Goal: Task Accomplishment & Management: Manage account settings

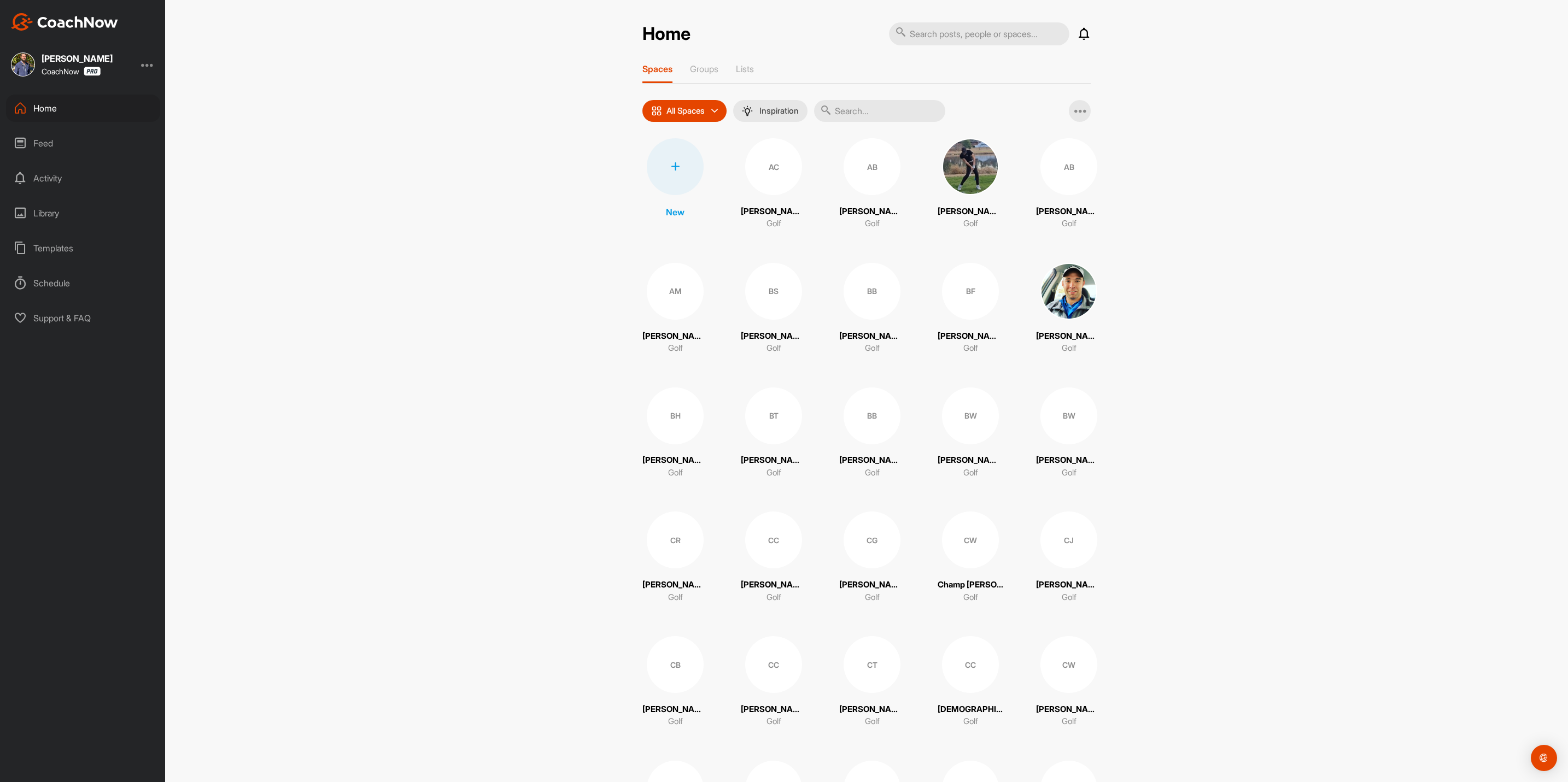
click at [673, 158] on div at bounding box center [676, 167] width 57 height 57
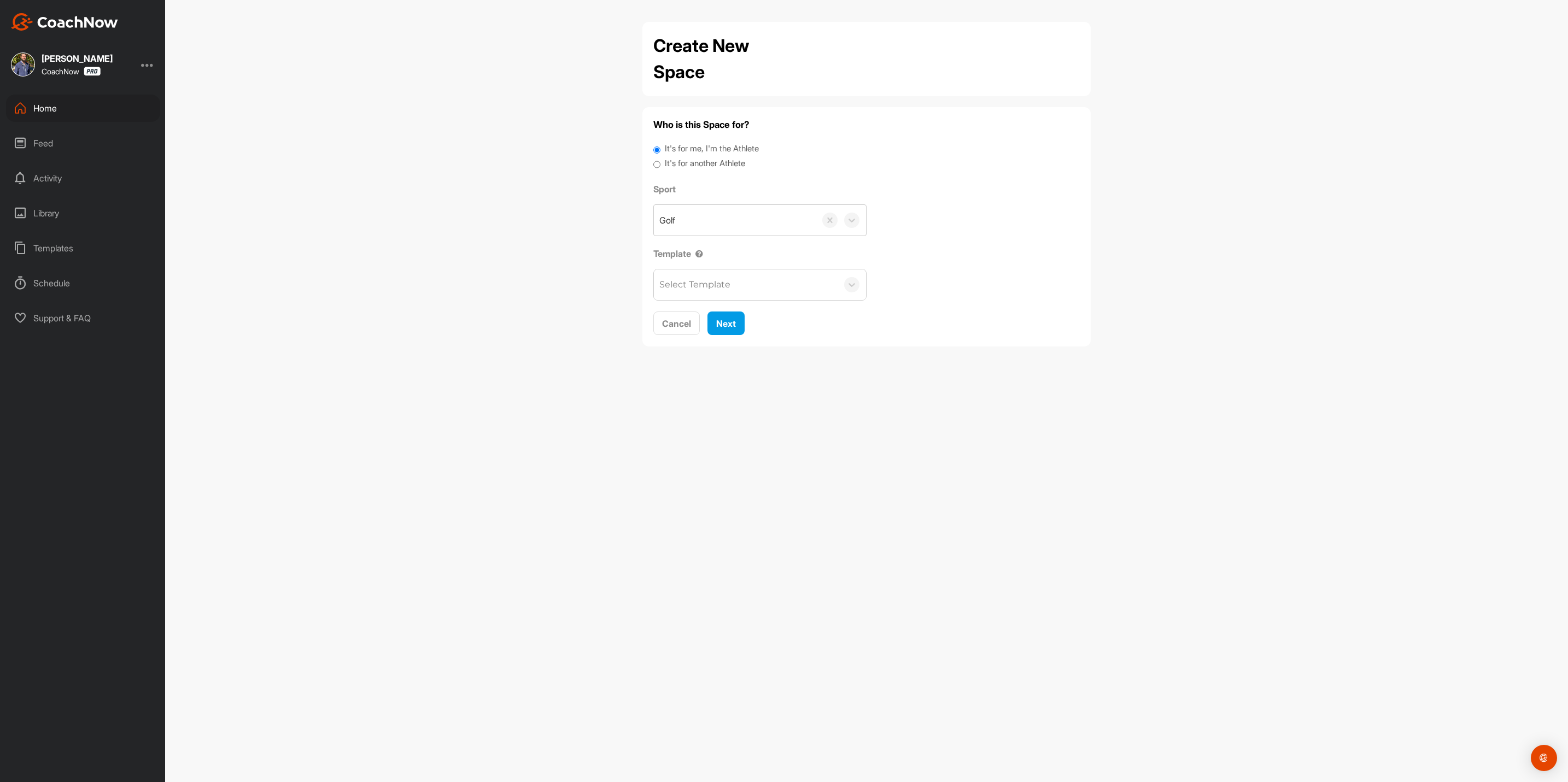
click at [713, 158] on label "It's for another Athlete" at bounding box center [705, 164] width 81 height 13
click at [661, 158] on input "It's for another Athlete" at bounding box center [657, 165] width 7 height 15
radio input "true"
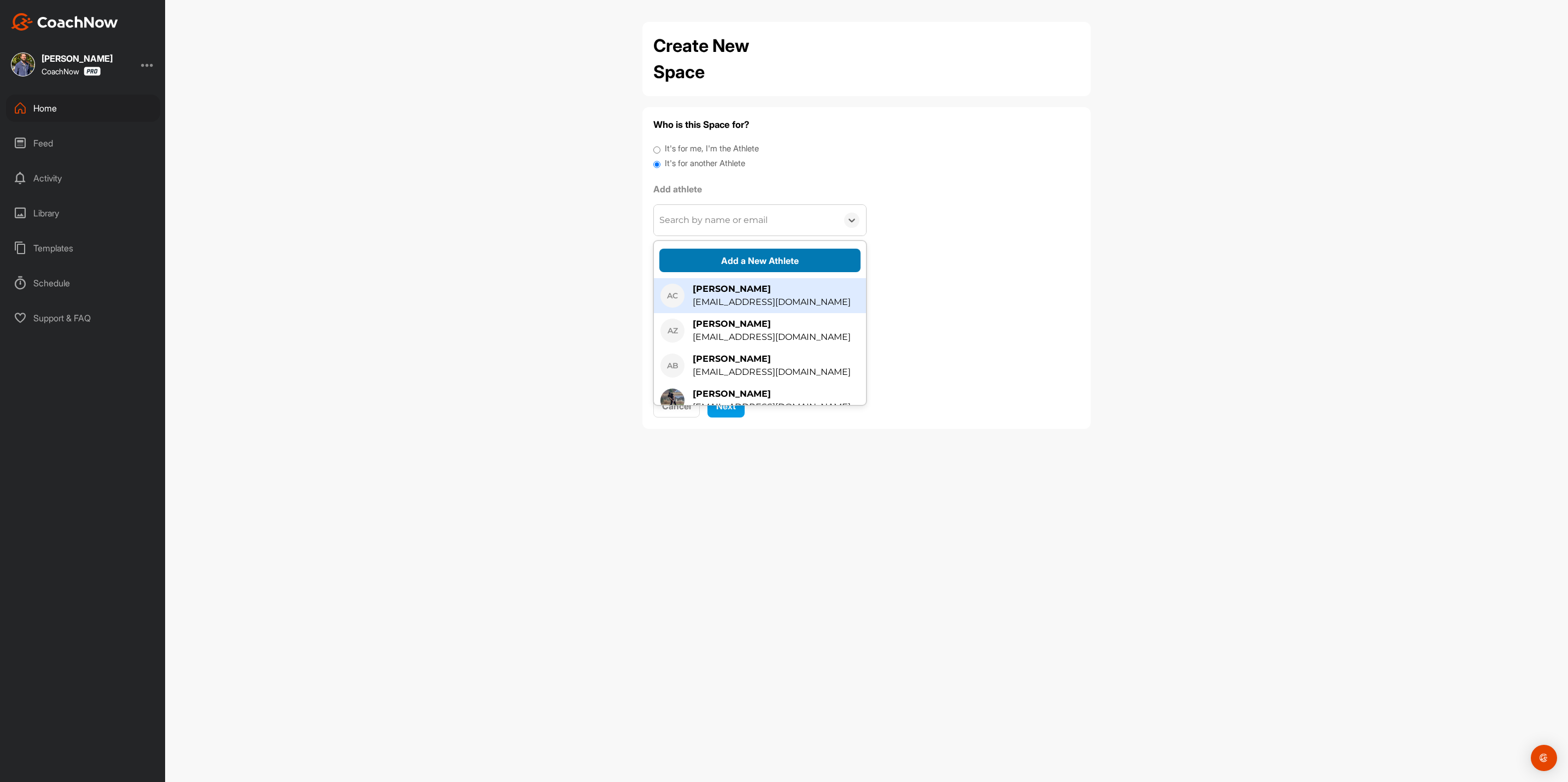
click at [745, 259] on button "Add a New Athlete" at bounding box center [760, 260] width 201 height 23
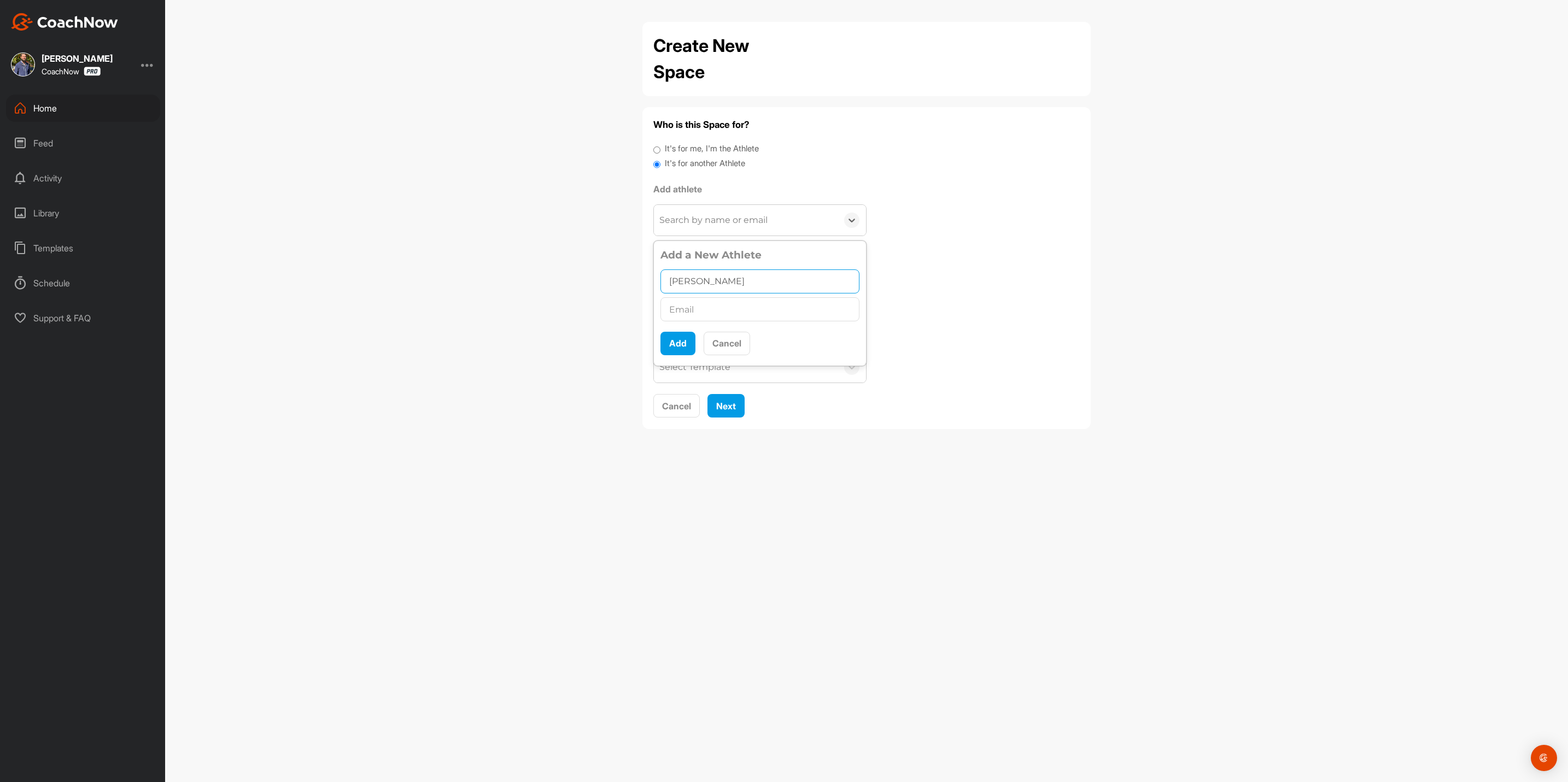
type input "[PERSON_NAME]"
type input "[EMAIL_ADDRESS][DOMAIN_NAME]"
click at [676, 342] on button "Add" at bounding box center [678, 343] width 35 height 23
click at [721, 343] on div "Select Template" at bounding box center [695, 341] width 71 height 13
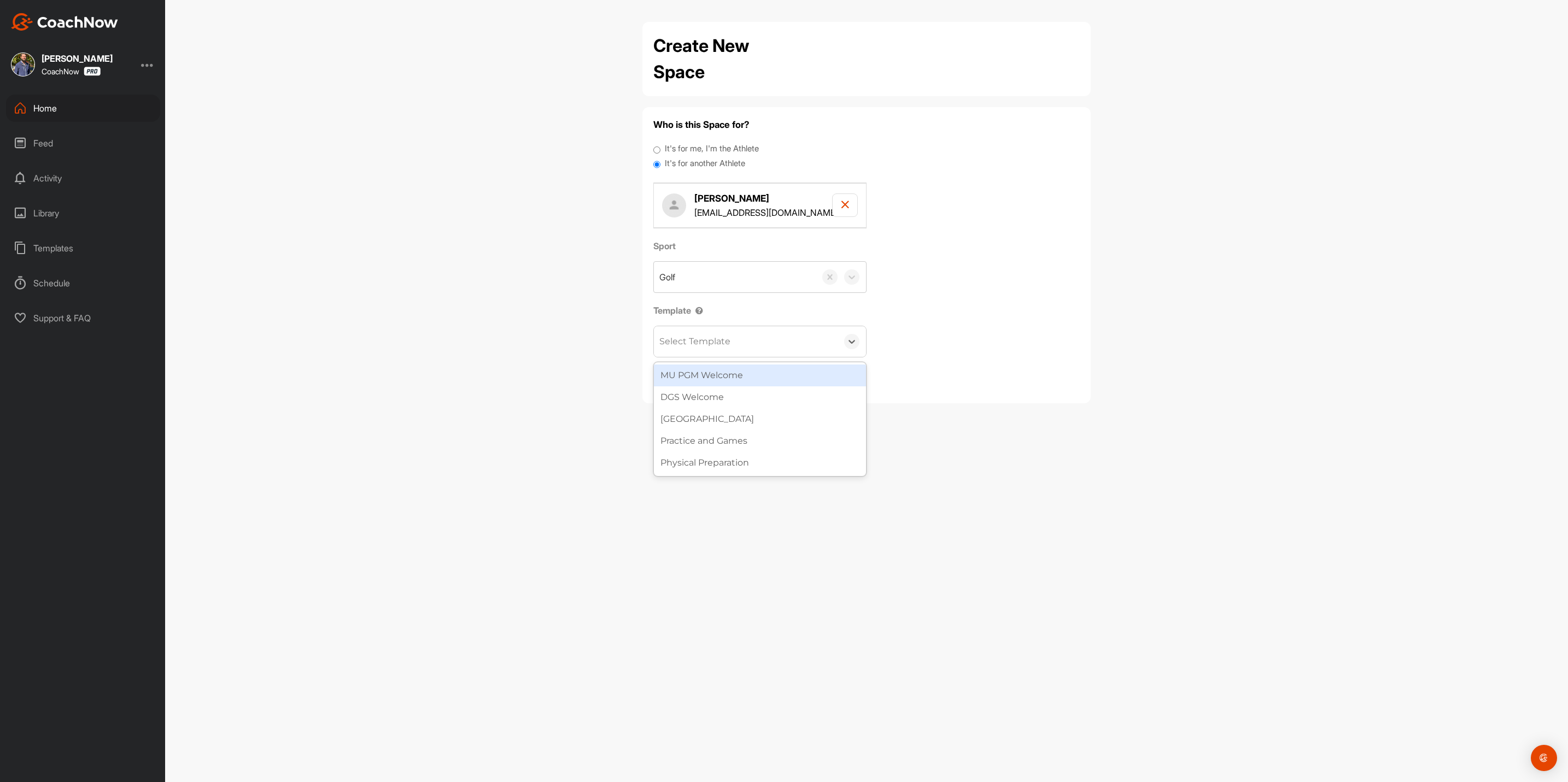
click at [704, 380] on div "MU PGM Welcome" at bounding box center [760, 376] width 212 height 22
click at [729, 374] on button "Next" at bounding box center [726, 380] width 37 height 23
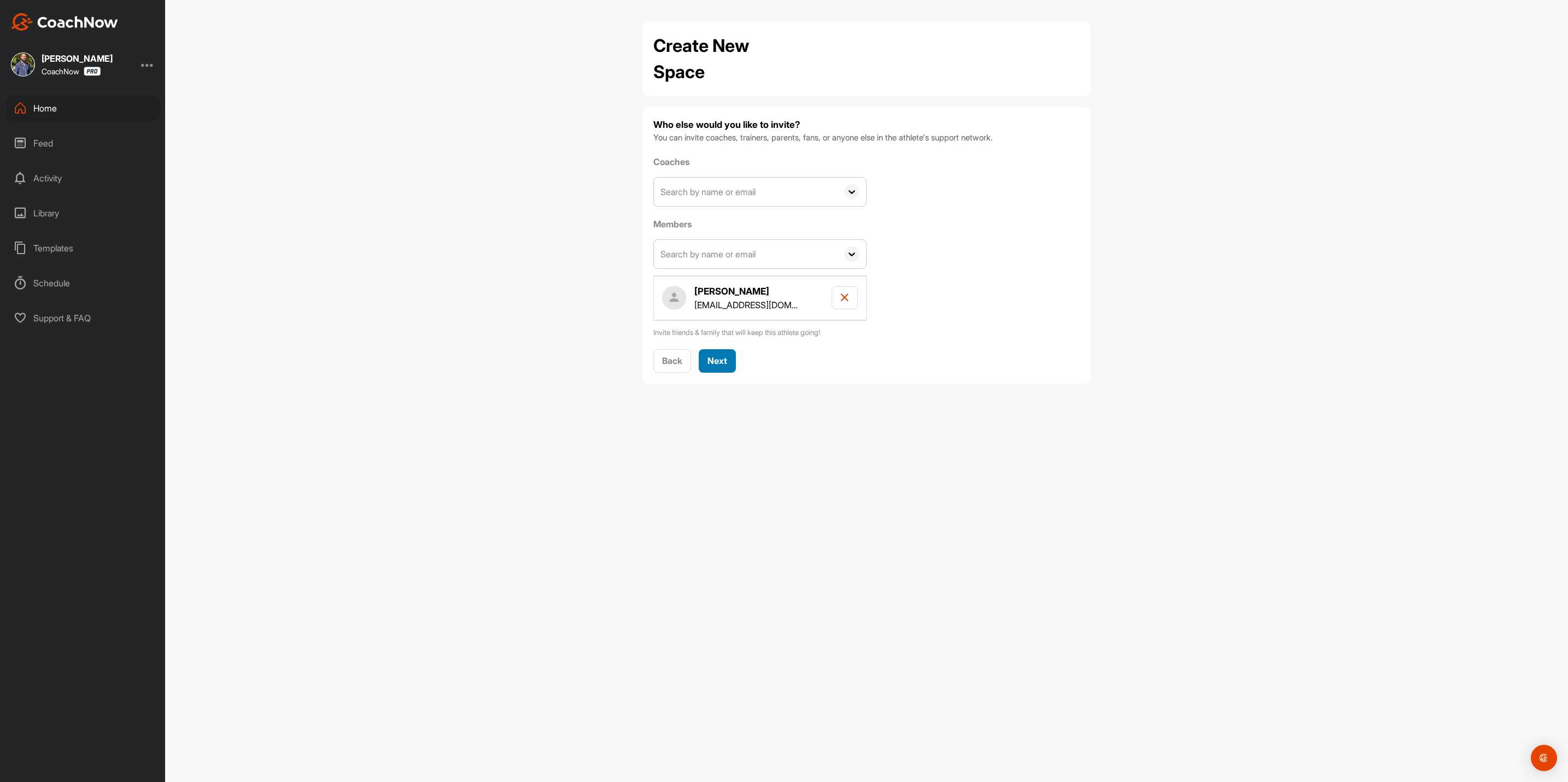
click at [725, 361] on span "Next" at bounding box center [717, 360] width 19 height 11
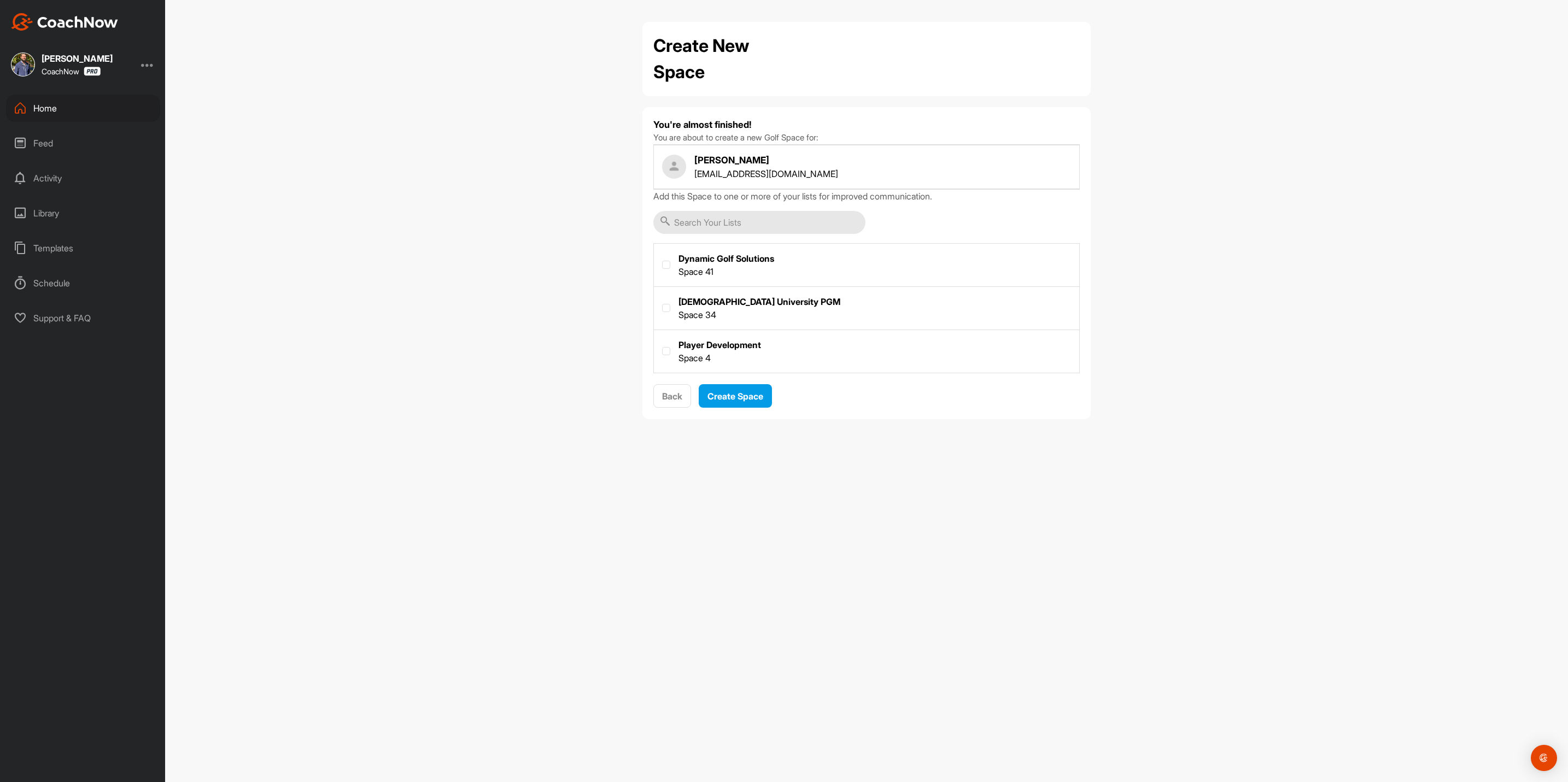
click at [724, 305] on label at bounding box center [866, 307] width 426 height 40
click at [663, 305] on input "checkbox" at bounding box center [662, 304] width 1 height 1
checkbox input "true"
click at [735, 394] on span "Create Space" at bounding box center [735, 396] width 55 height 11
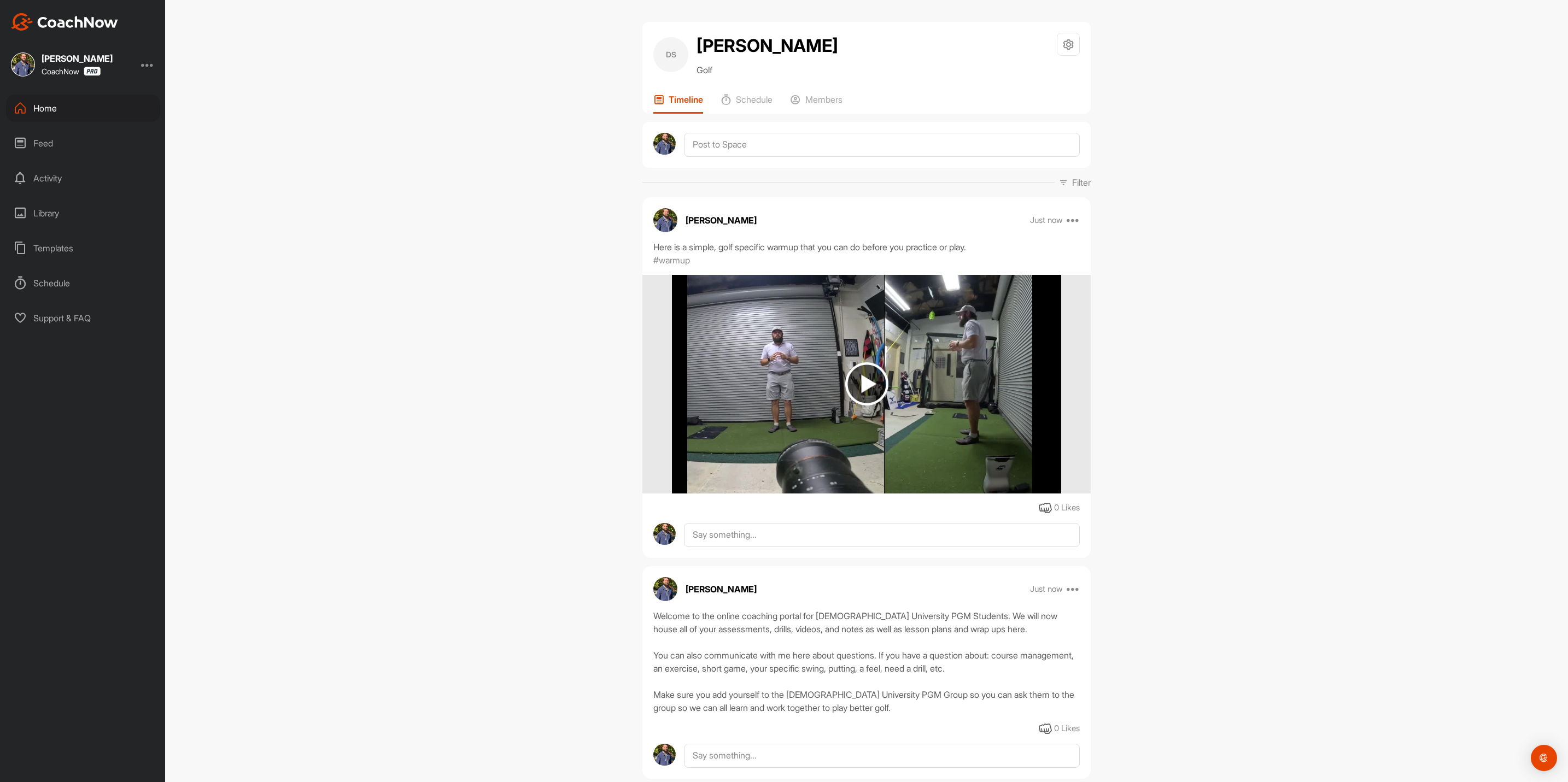
click at [55, 107] on div "Home" at bounding box center [83, 108] width 154 height 28
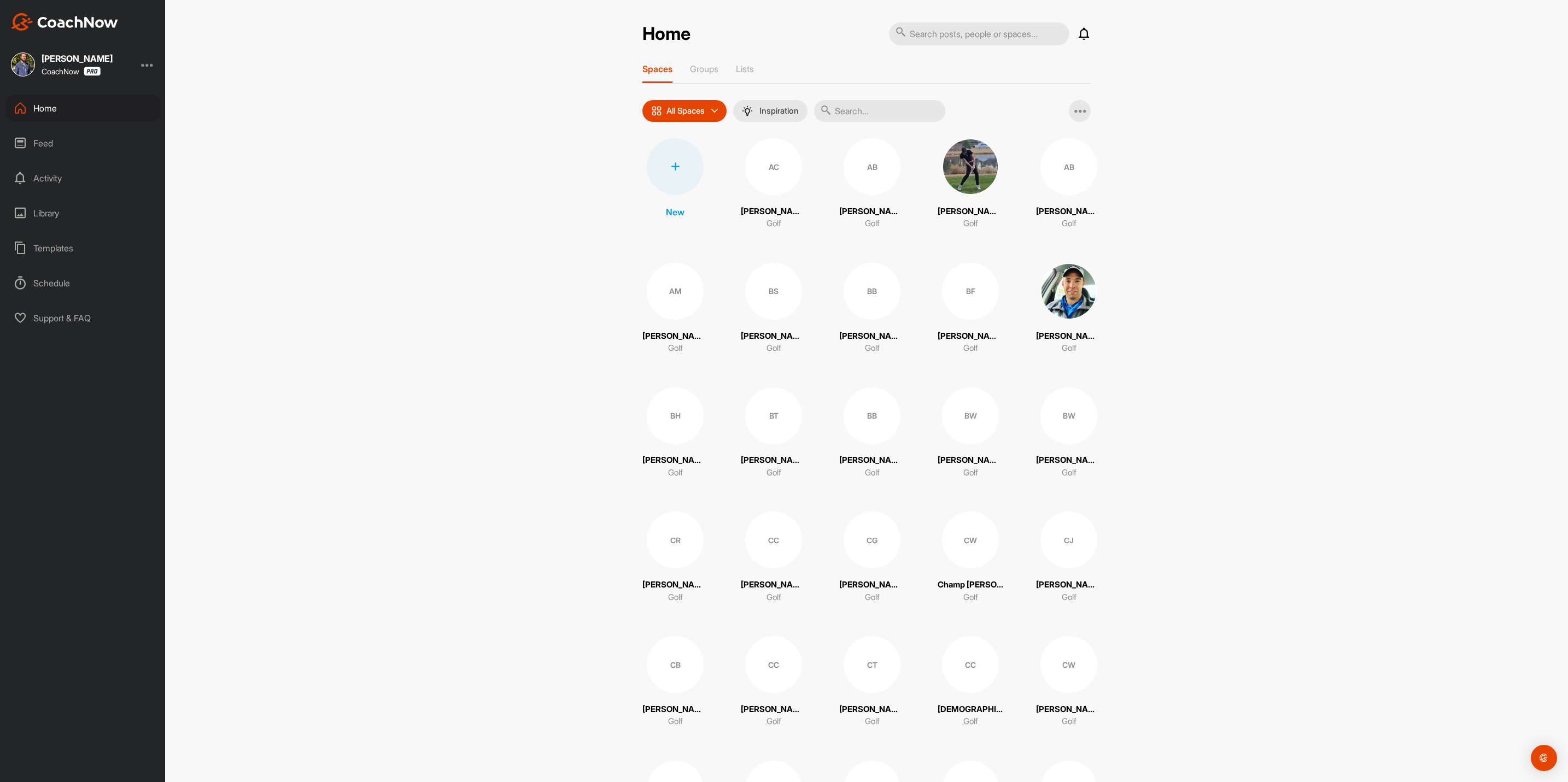
click at [678, 177] on div at bounding box center [676, 167] width 57 height 57
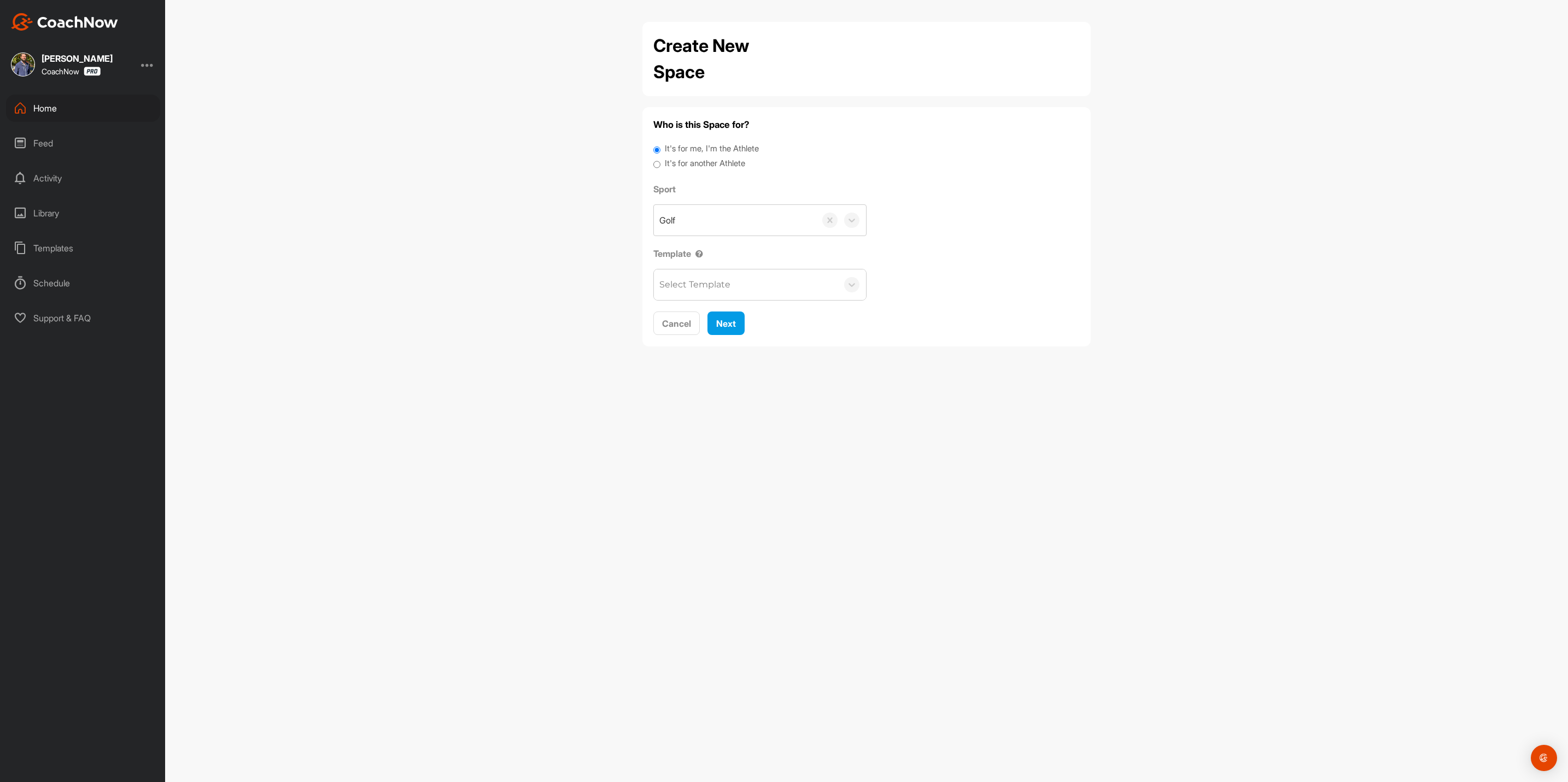
click at [694, 161] on label "It's for another Athlete" at bounding box center [705, 164] width 81 height 13
click at [661, 161] on input "It's for another Athlete" at bounding box center [657, 165] width 7 height 15
radio input "true"
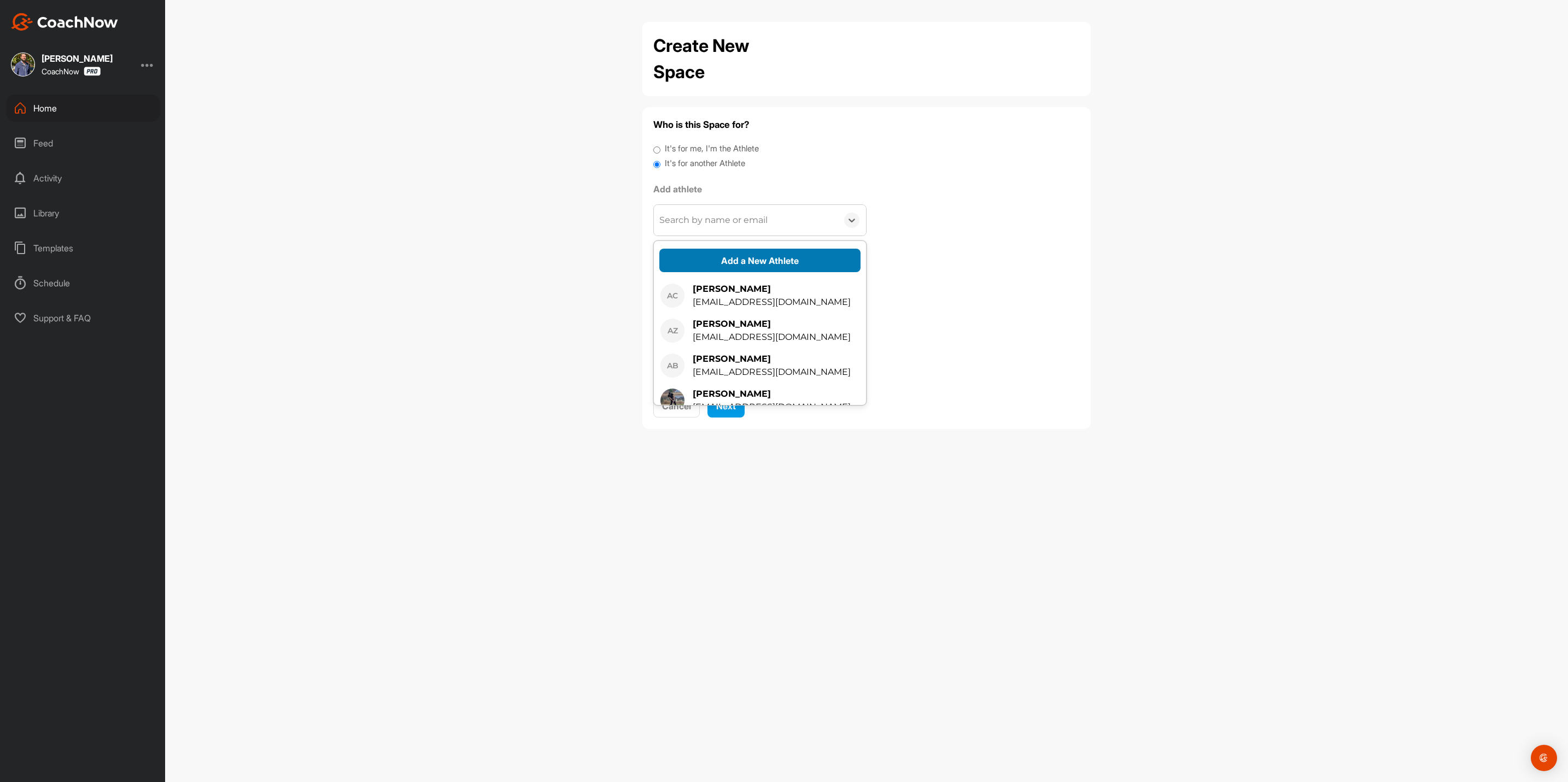
click at [712, 253] on button "Add a New Athlete" at bounding box center [760, 260] width 201 height 23
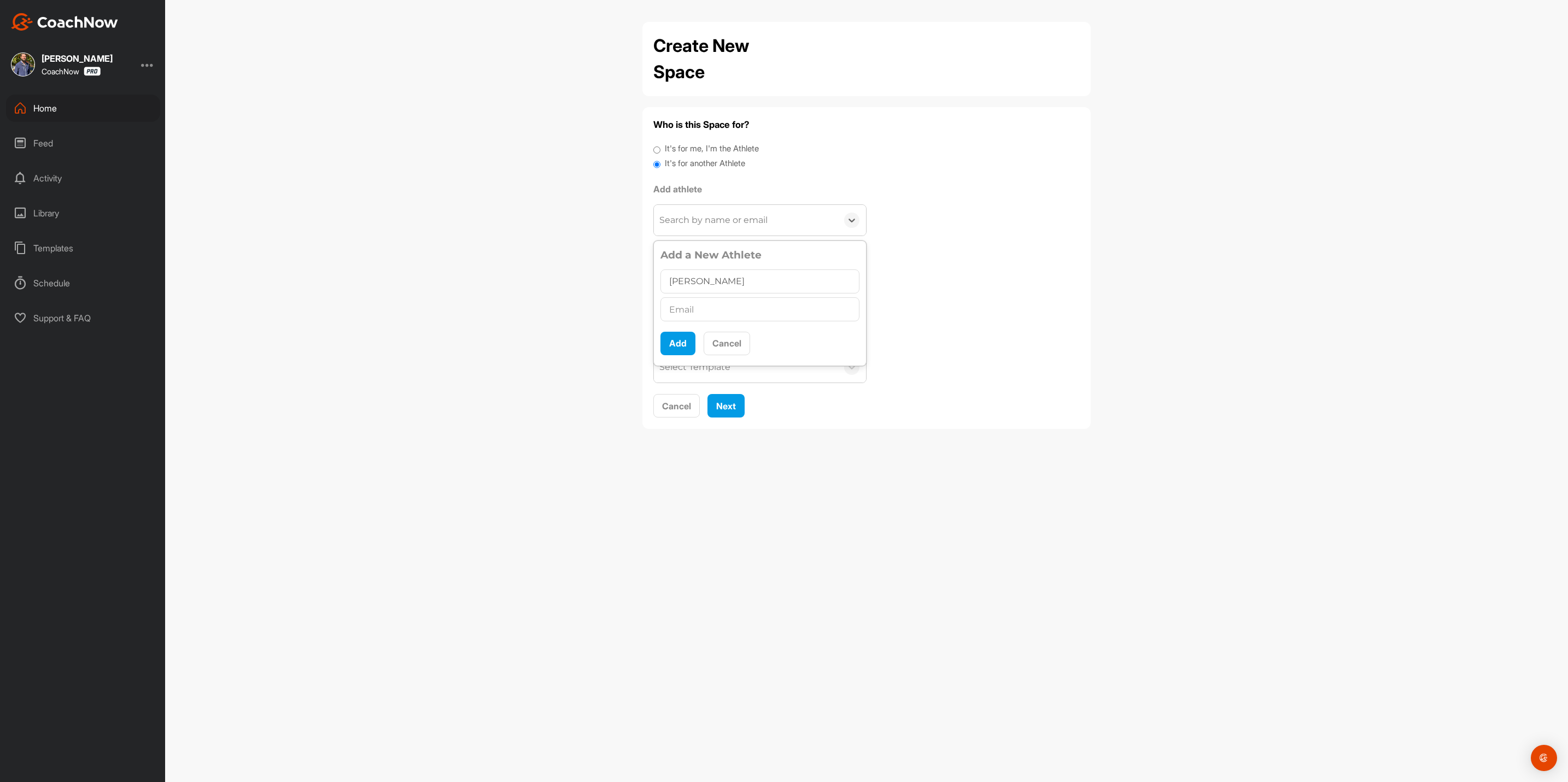
type input "[PERSON_NAME]"
type input "[EMAIL_ADDRESS][DOMAIN_NAME]"
click at [673, 336] on button "Add" at bounding box center [678, 343] width 35 height 23
click at [689, 344] on div "Select Template" at bounding box center [695, 341] width 71 height 13
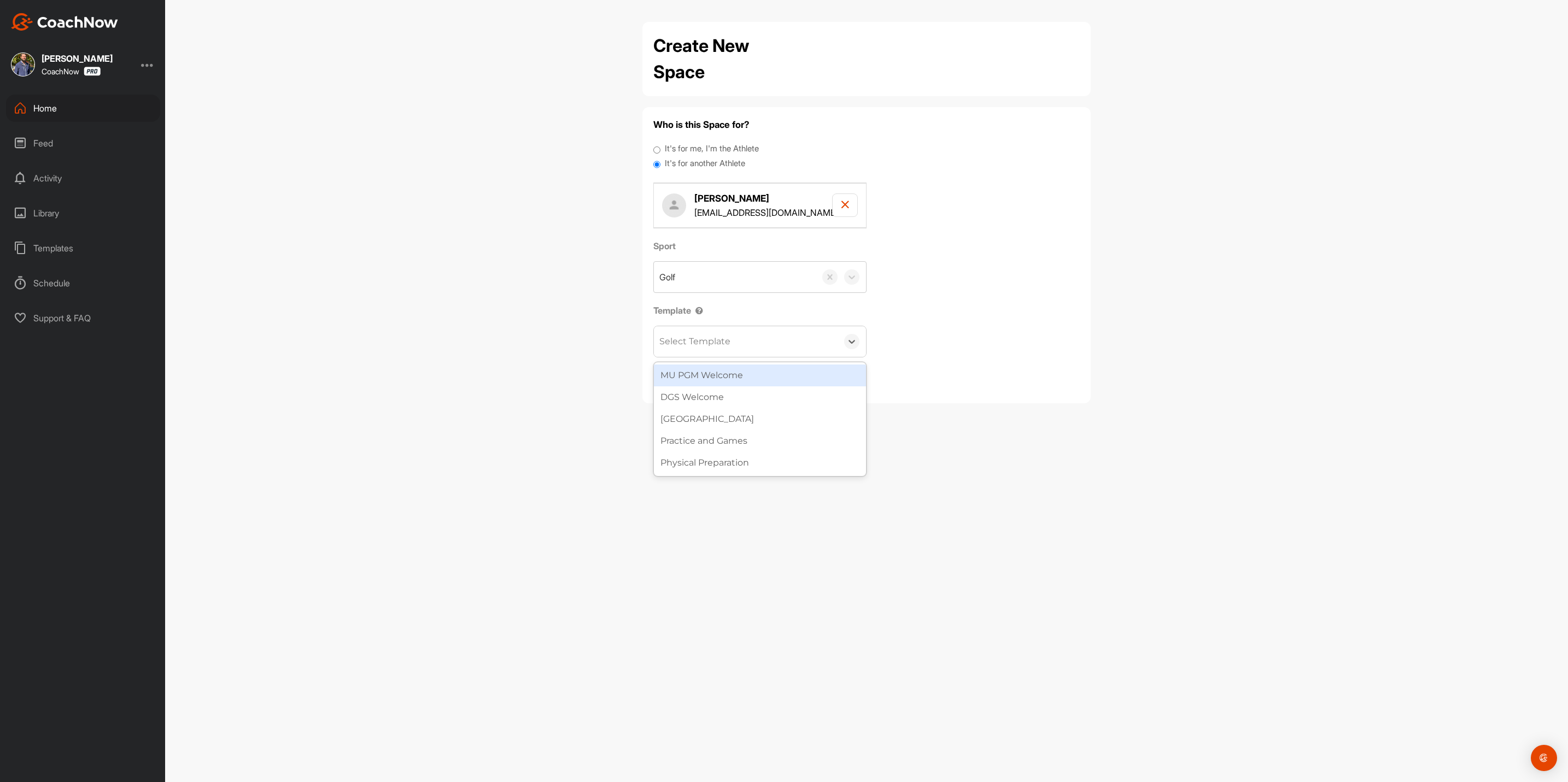
click at [693, 376] on div "MU PGM Welcome" at bounding box center [760, 376] width 212 height 22
click at [734, 376] on div "Next" at bounding box center [725, 380] width 19 height 13
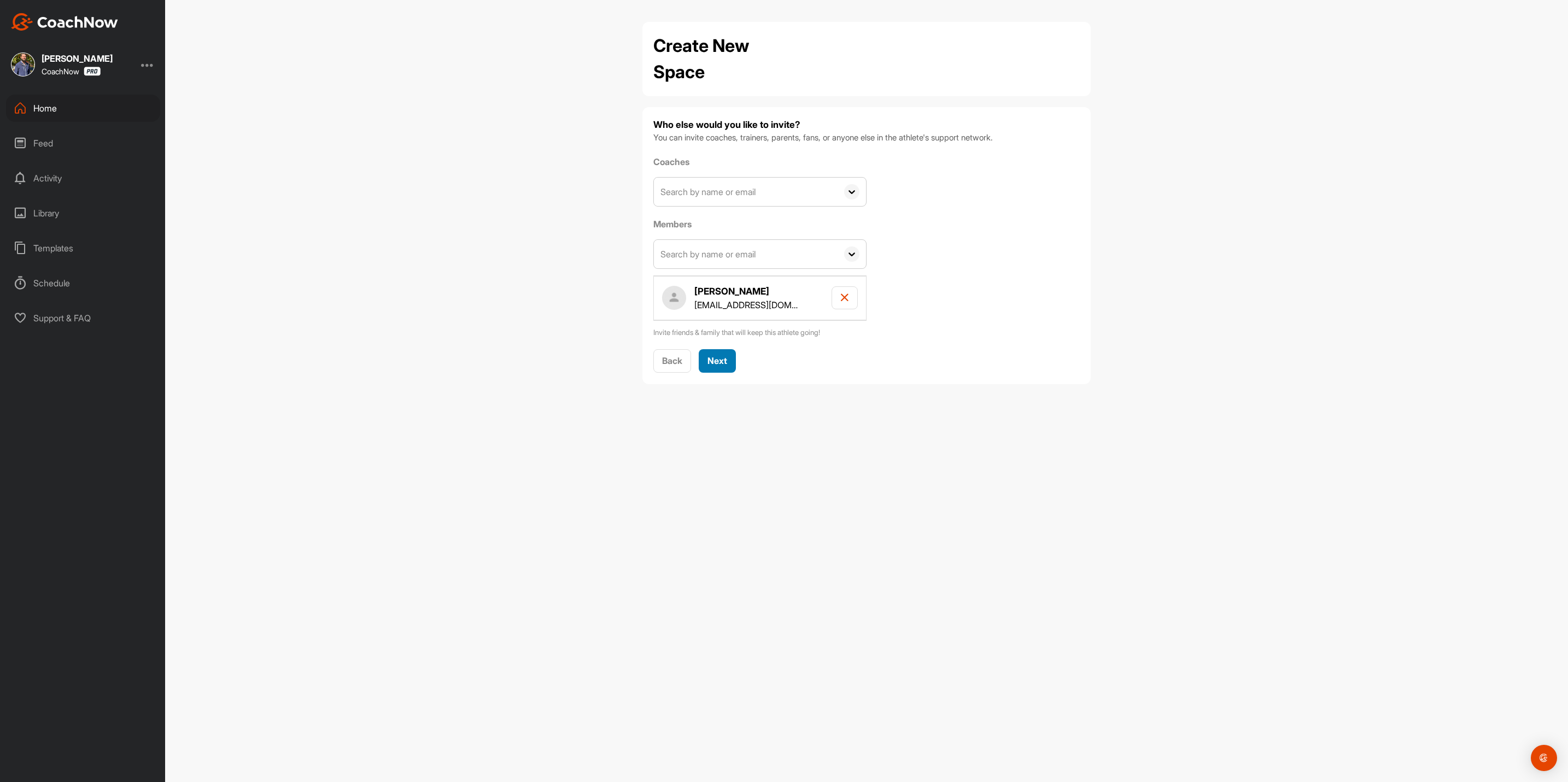
click at [724, 358] on span "Next" at bounding box center [717, 360] width 19 height 11
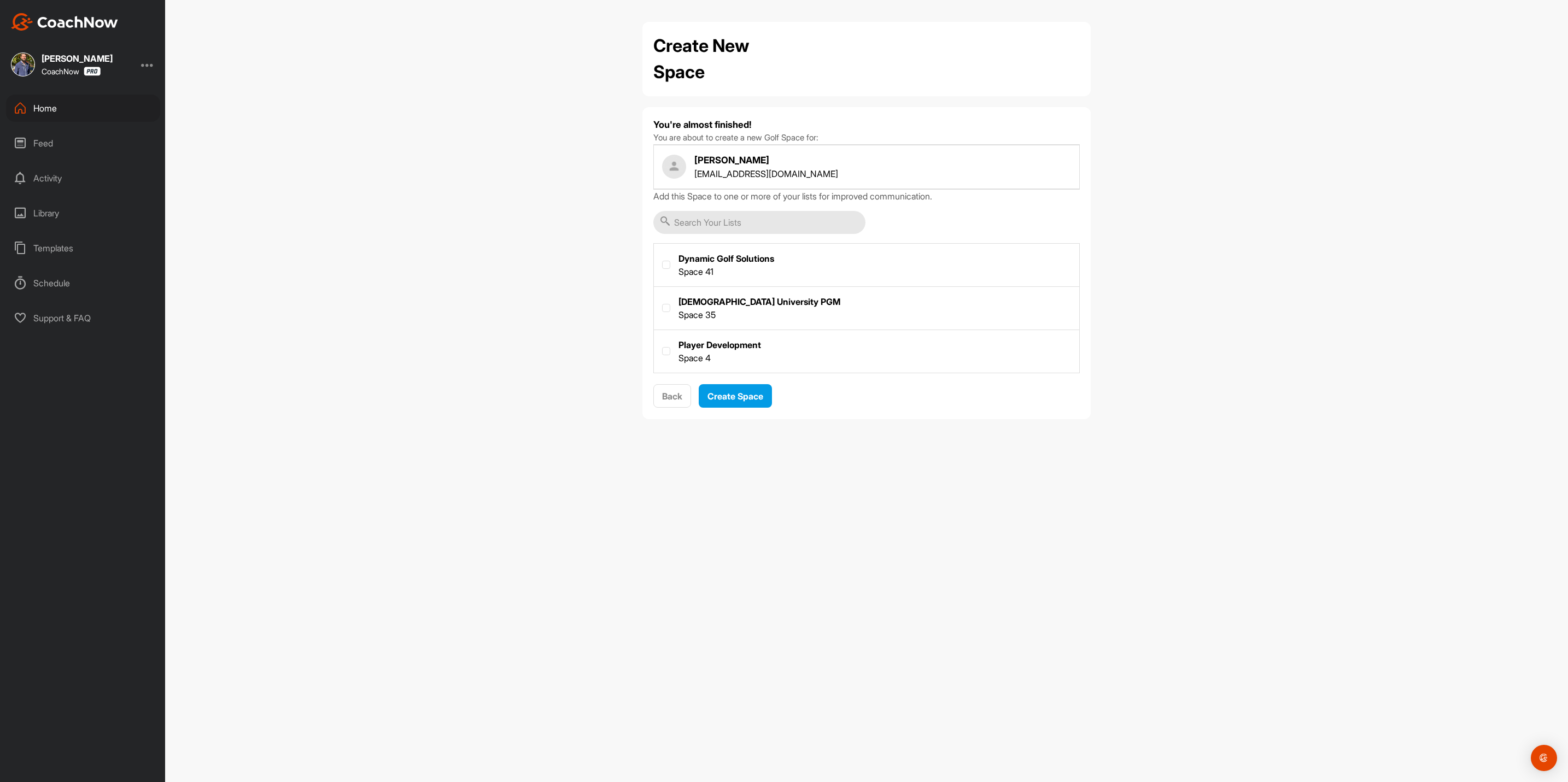
click at [715, 305] on label at bounding box center [866, 307] width 426 height 40
click at [663, 305] on input "checkbox" at bounding box center [662, 304] width 1 height 1
checkbox input "true"
click at [742, 393] on span "Create Space" at bounding box center [735, 396] width 55 height 11
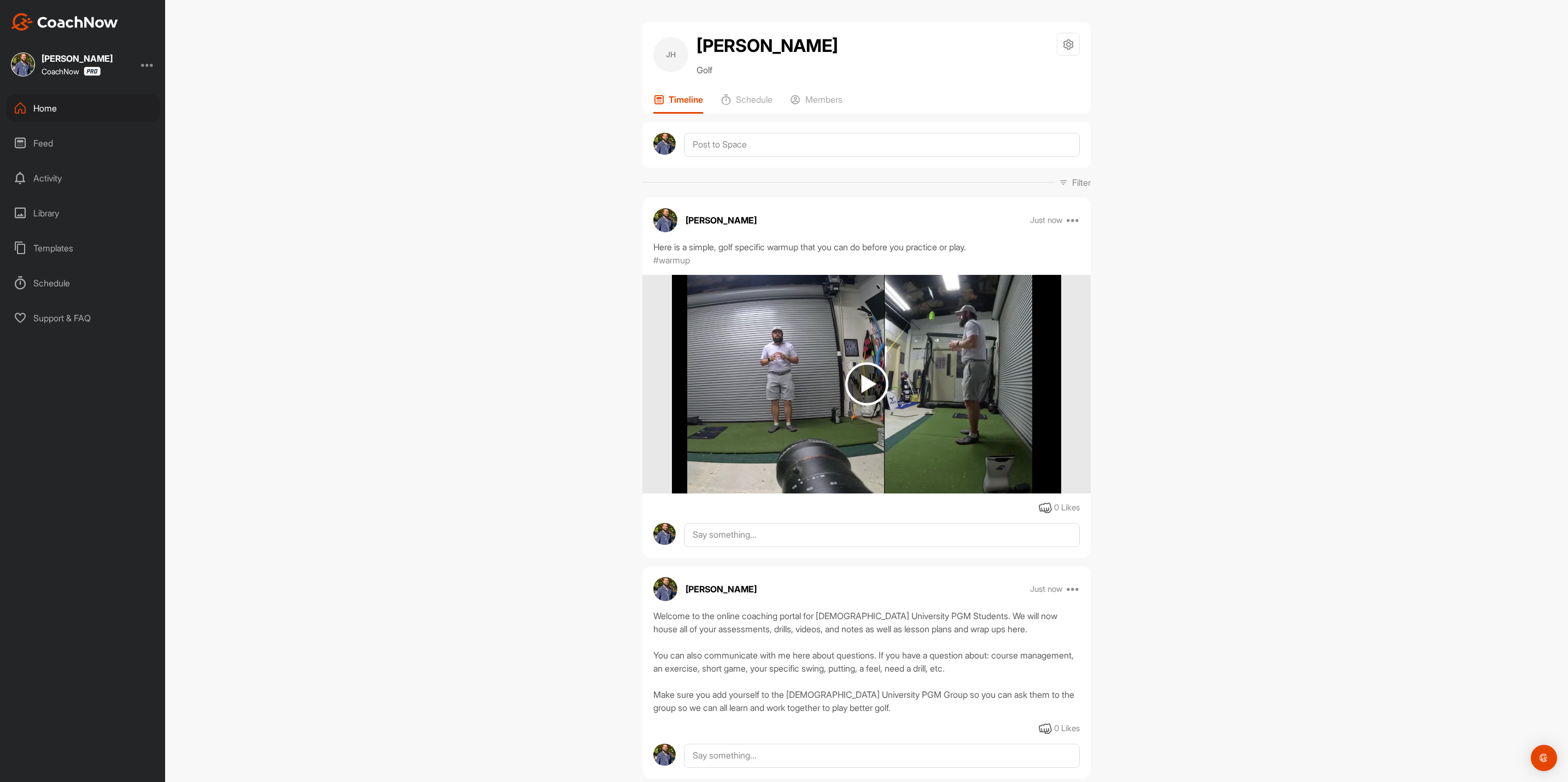
click at [72, 104] on div "Home" at bounding box center [83, 108] width 154 height 28
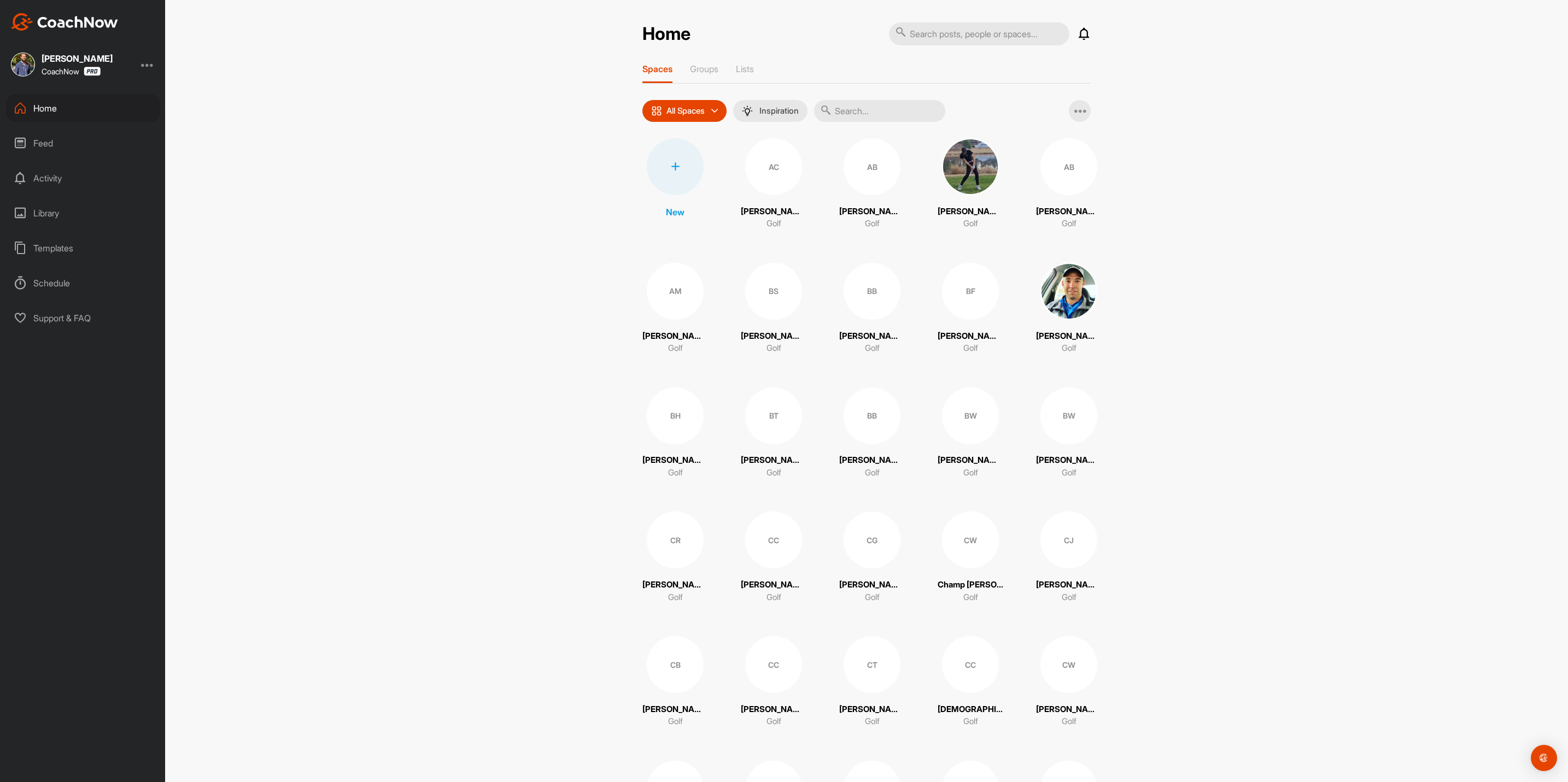
click at [678, 166] on div at bounding box center [676, 167] width 57 height 57
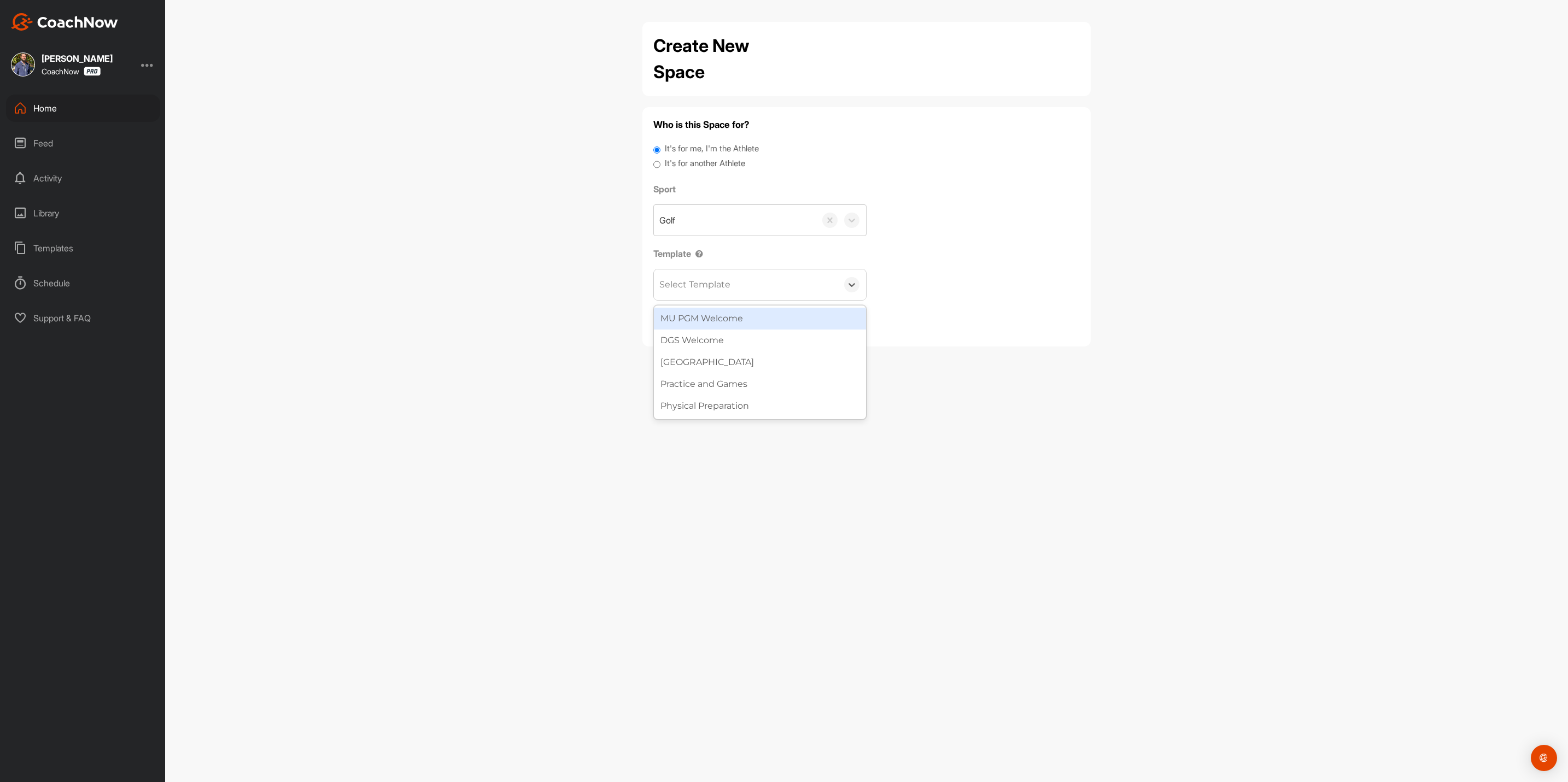
click at [719, 294] on div "Select Template" at bounding box center [745, 284] width 184 height 30
click at [717, 321] on div "MU PGM Welcome" at bounding box center [760, 319] width 212 height 22
click at [708, 162] on label "It's for another Athlete" at bounding box center [705, 164] width 81 height 13
click at [661, 162] on input "It's for another Athlete" at bounding box center [657, 165] width 7 height 15
radio input "true"
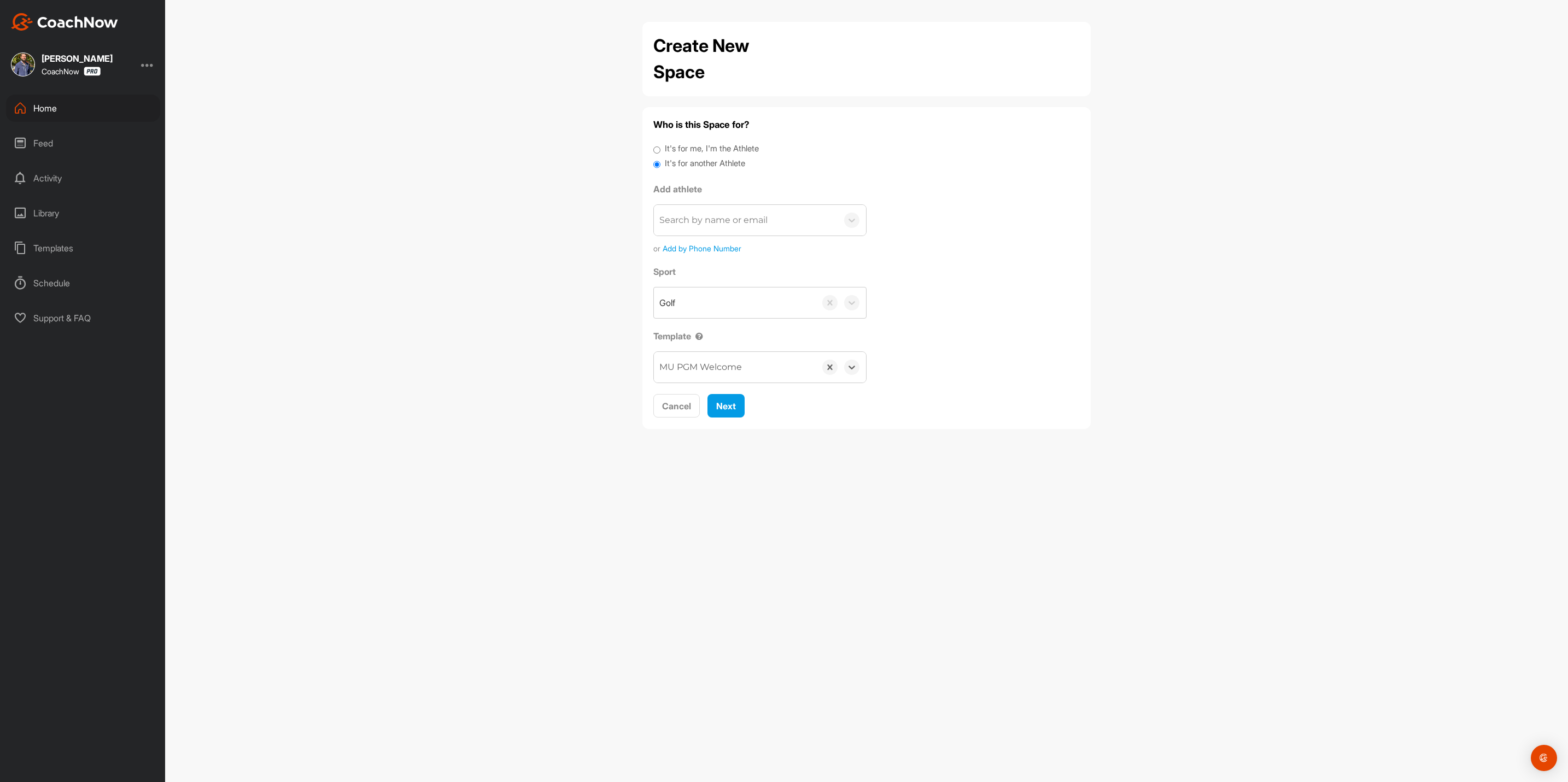
click at [705, 216] on div "Search by name or email" at bounding box center [713, 221] width 108 height 13
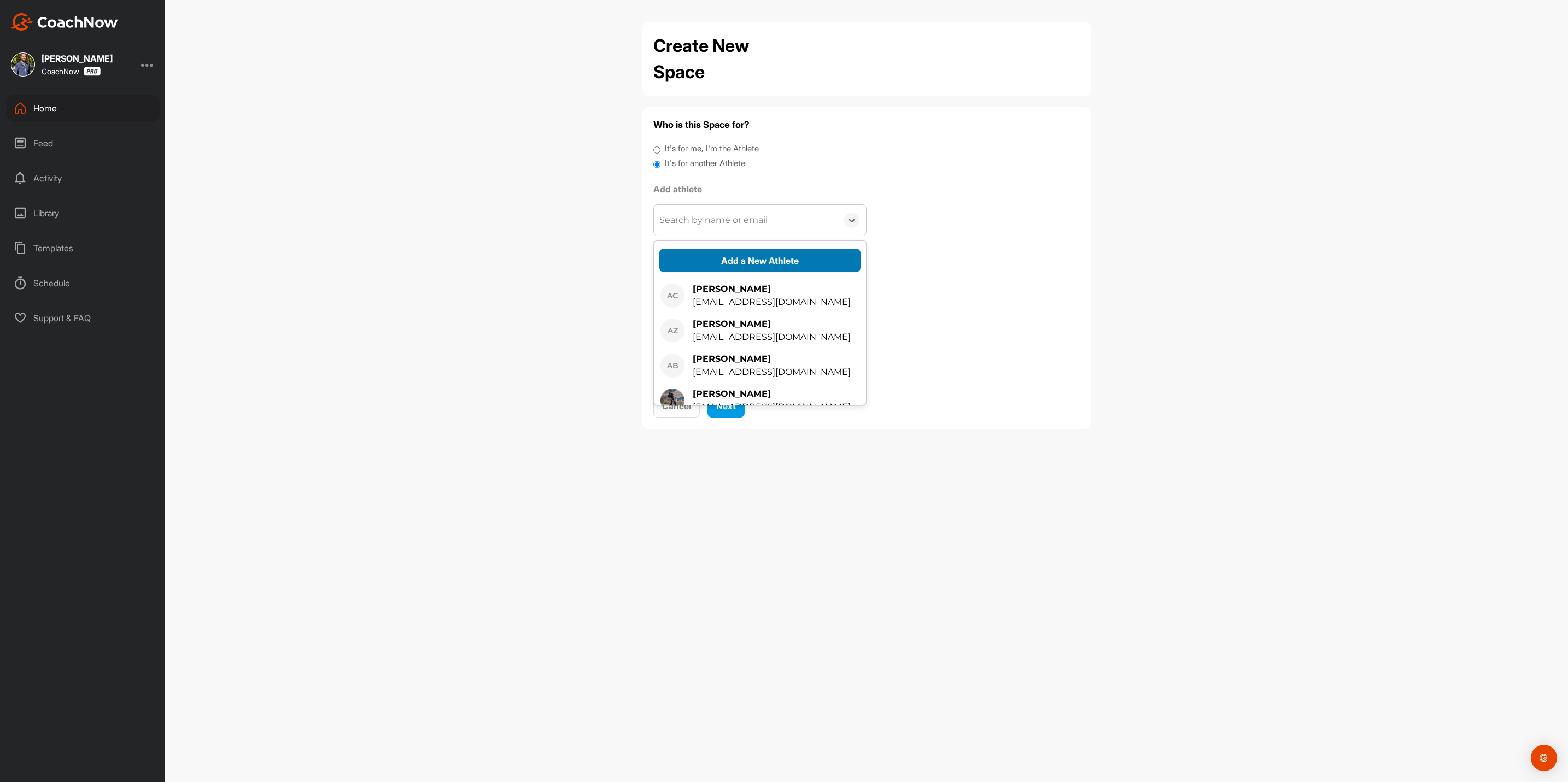
click at [718, 263] on button "Add a New Athlete" at bounding box center [760, 260] width 201 height 23
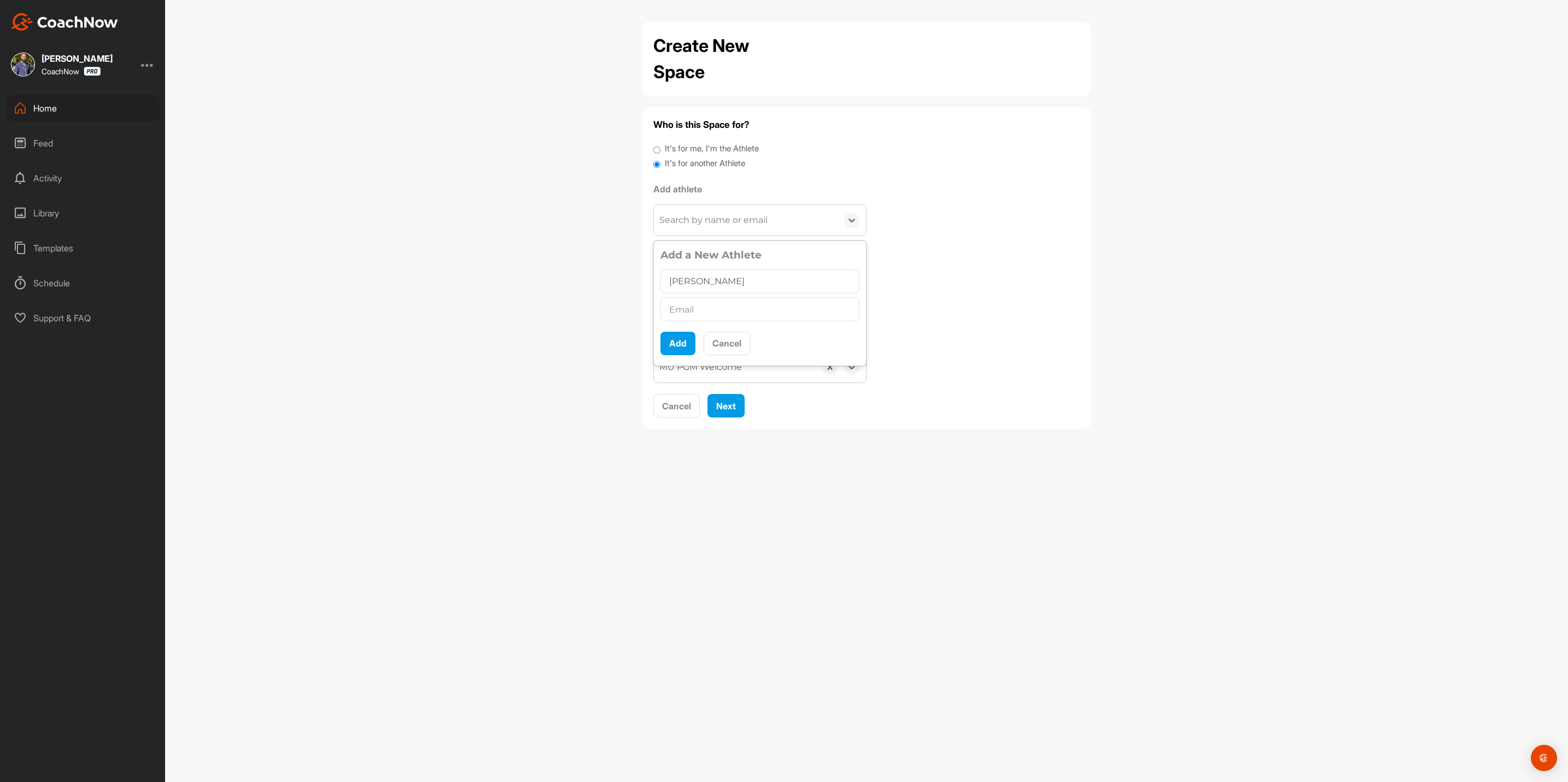
type input "[PERSON_NAME]"
type input "[EMAIL_ADDRESS][DOMAIN_NAME]"
click at [678, 340] on button "Add" at bounding box center [678, 343] width 35 height 23
click at [723, 374] on button "Next" at bounding box center [726, 380] width 37 height 23
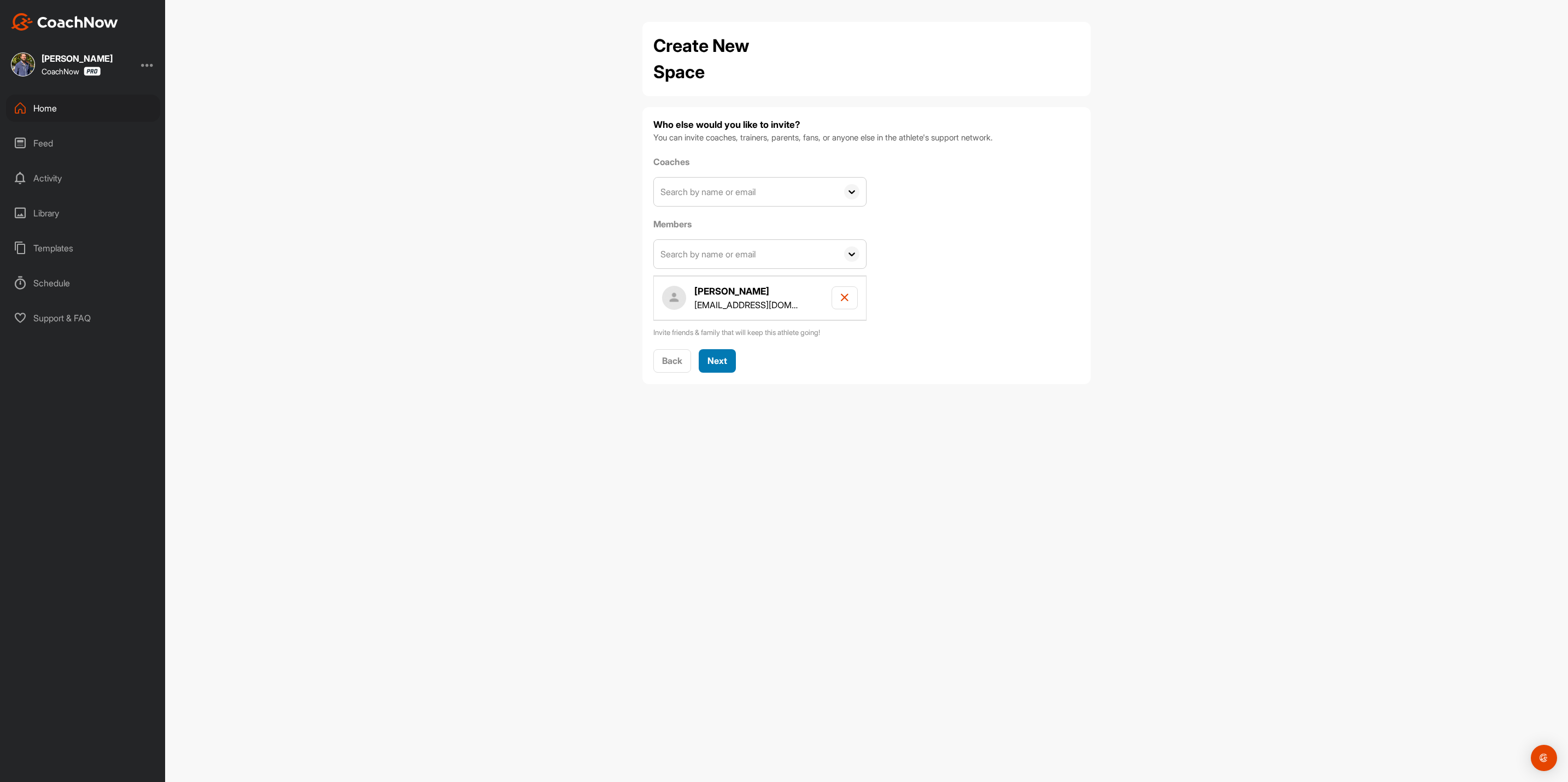
click at [719, 354] on button "Next" at bounding box center [718, 361] width 37 height 23
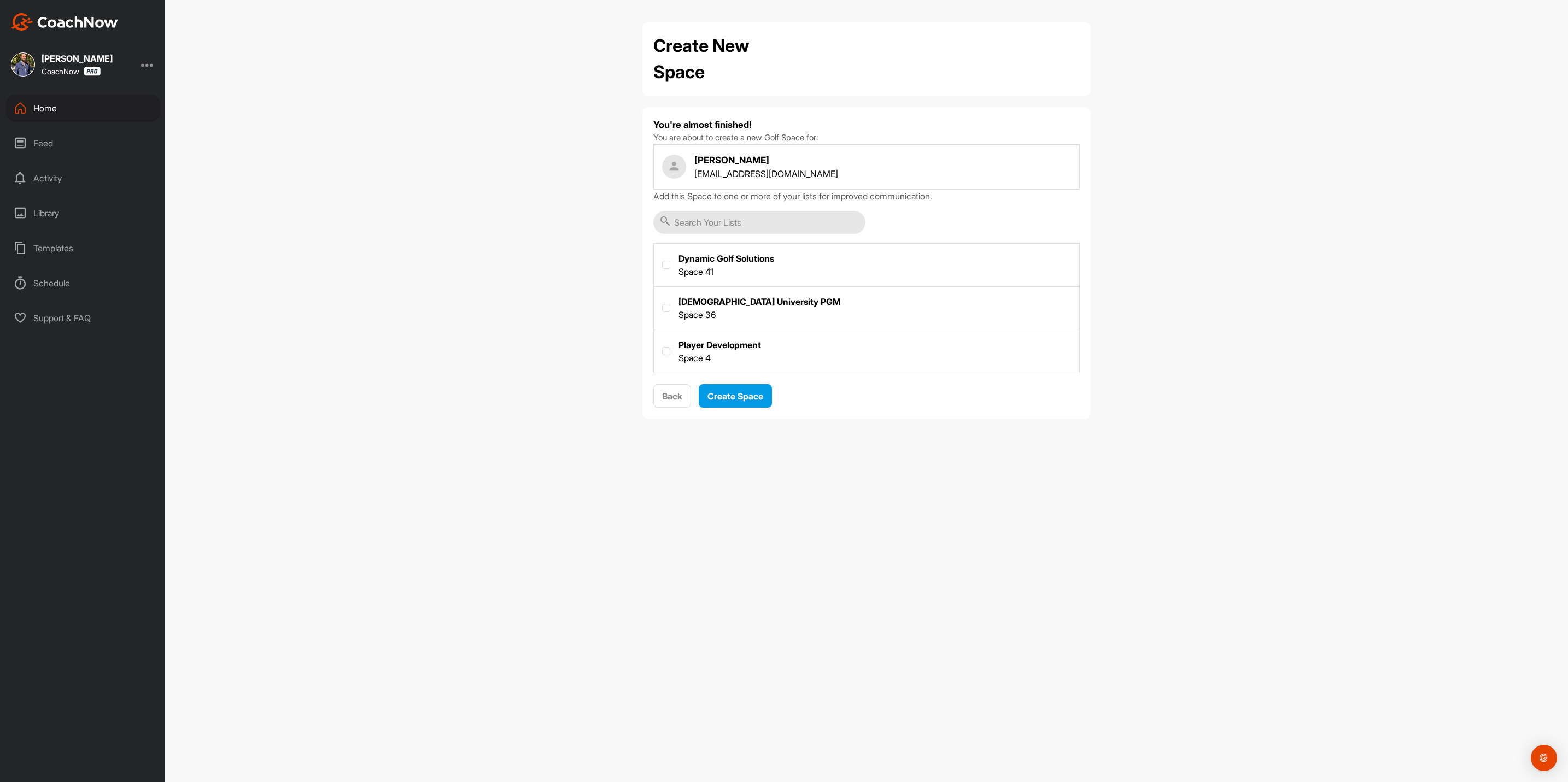
click at [719, 300] on label at bounding box center [866, 307] width 426 height 40
click at [663, 304] on input "checkbox" at bounding box center [662, 304] width 1 height 1
checkbox input "true"
click at [727, 391] on div "Create Space" at bounding box center [735, 396] width 55 height 13
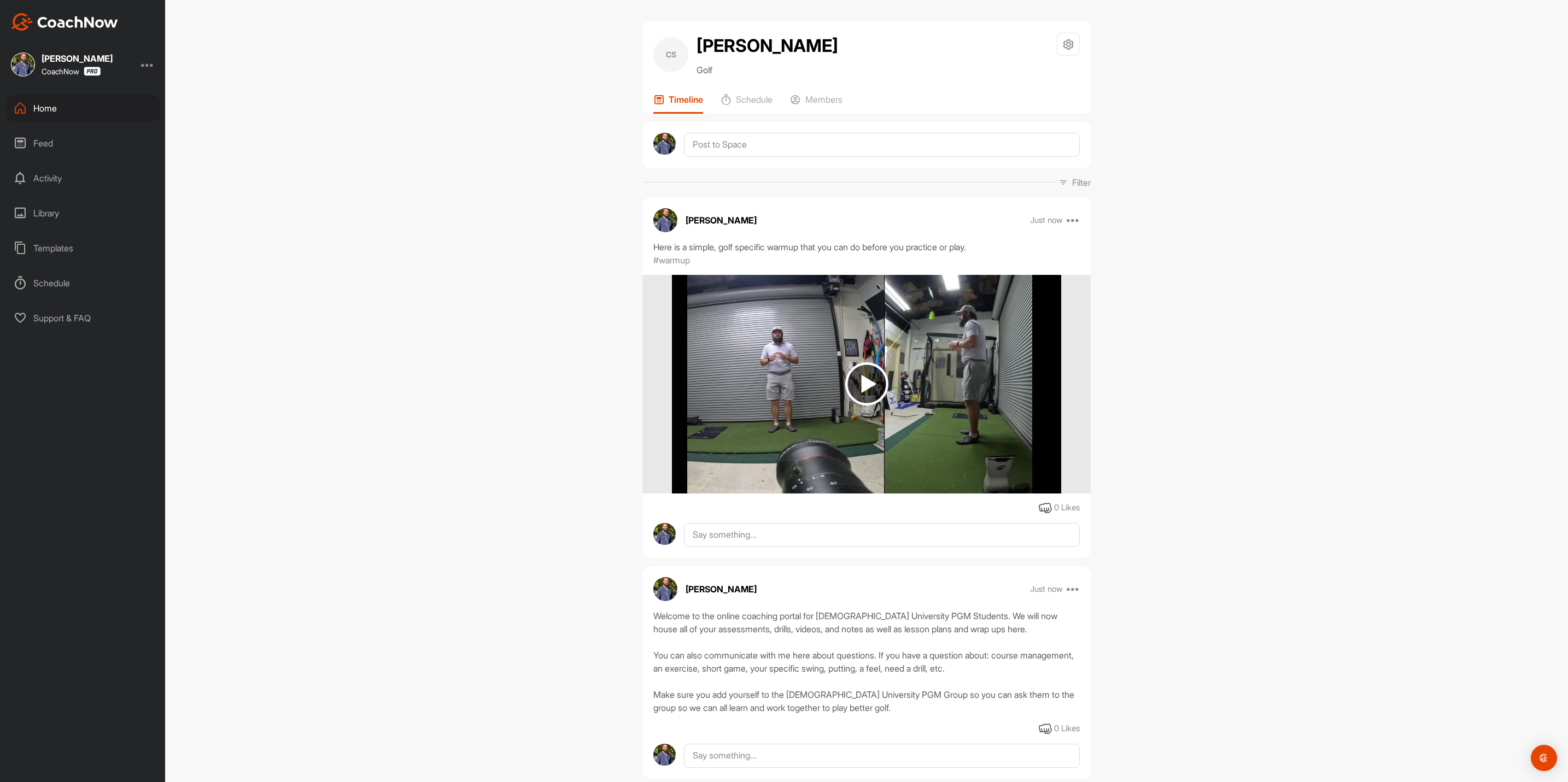
click at [43, 95] on div "Home" at bounding box center [83, 108] width 154 height 28
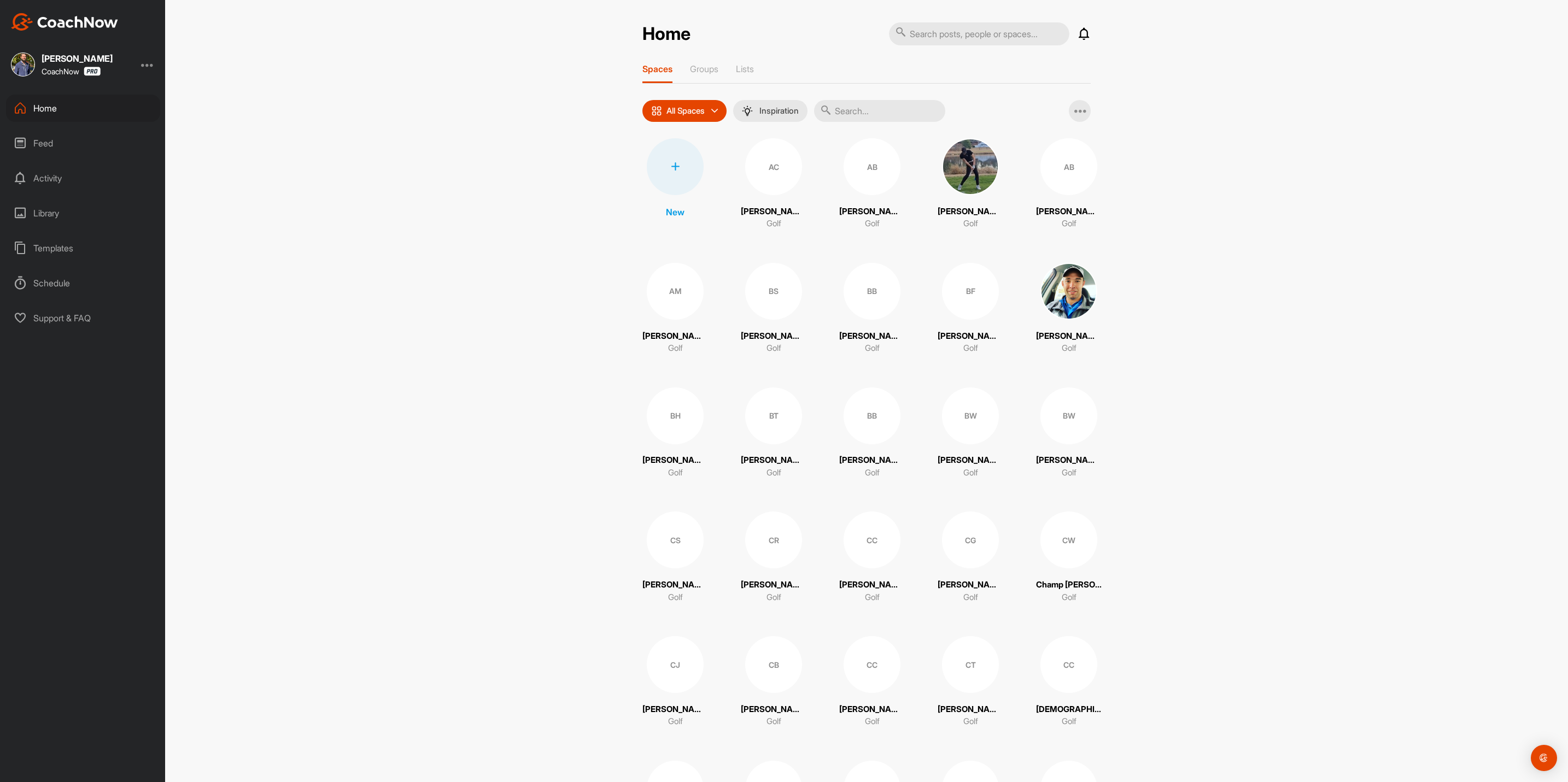
click at [677, 161] on div at bounding box center [676, 167] width 57 height 57
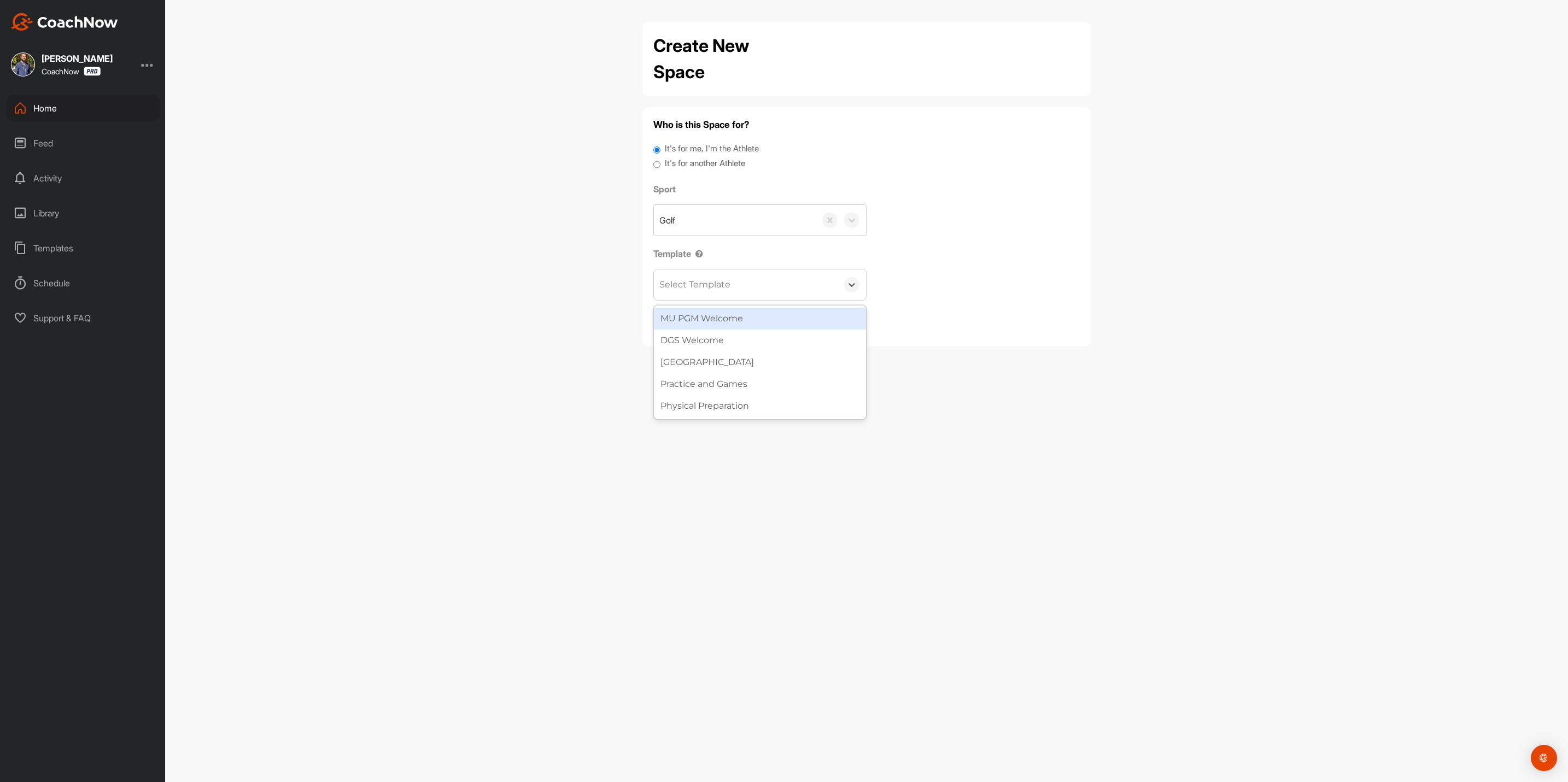
click at [723, 279] on div "Select Template" at bounding box center [695, 285] width 71 height 13
click at [724, 317] on div "MU PGM Welcome" at bounding box center [760, 319] width 212 height 22
click at [724, 317] on div "Next" at bounding box center [725, 324] width 19 height 13
click at [677, 304] on span "Back" at bounding box center [672, 309] width 20 height 11
click at [691, 154] on label "It's for me, I'm the Athlete" at bounding box center [712, 149] width 94 height 13
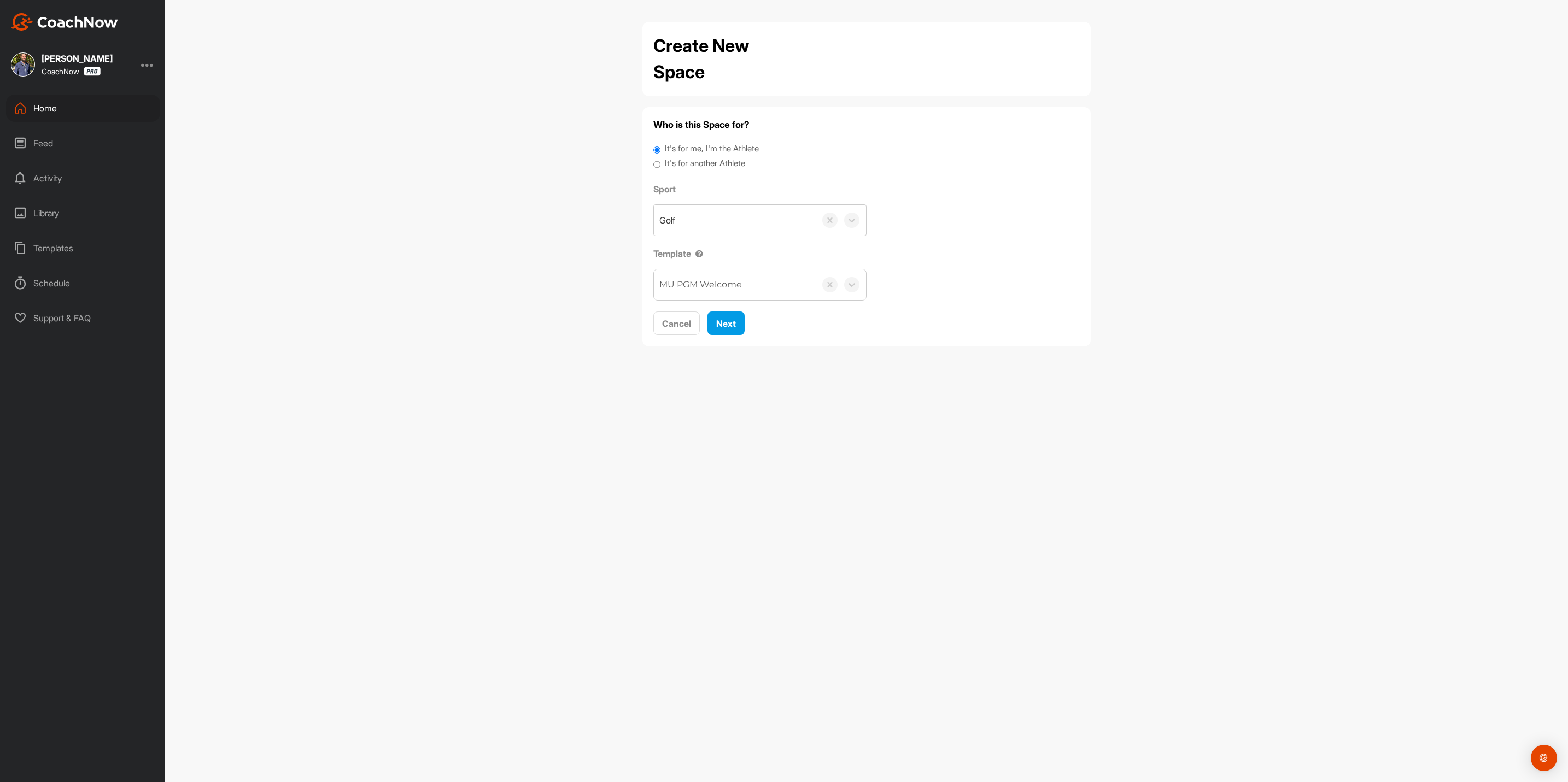
click at [661, 154] on input "It's for me, I'm the Athlete" at bounding box center [657, 150] width 7 height 15
click at [702, 163] on label "It's for another Athlete" at bounding box center [705, 164] width 81 height 13
click at [661, 163] on input "It's for another Athlete" at bounding box center [657, 165] width 7 height 15
radio input "true"
click at [712, 206] on div "Search by name or email" at bounding box center [745, 220] width 184 height 30
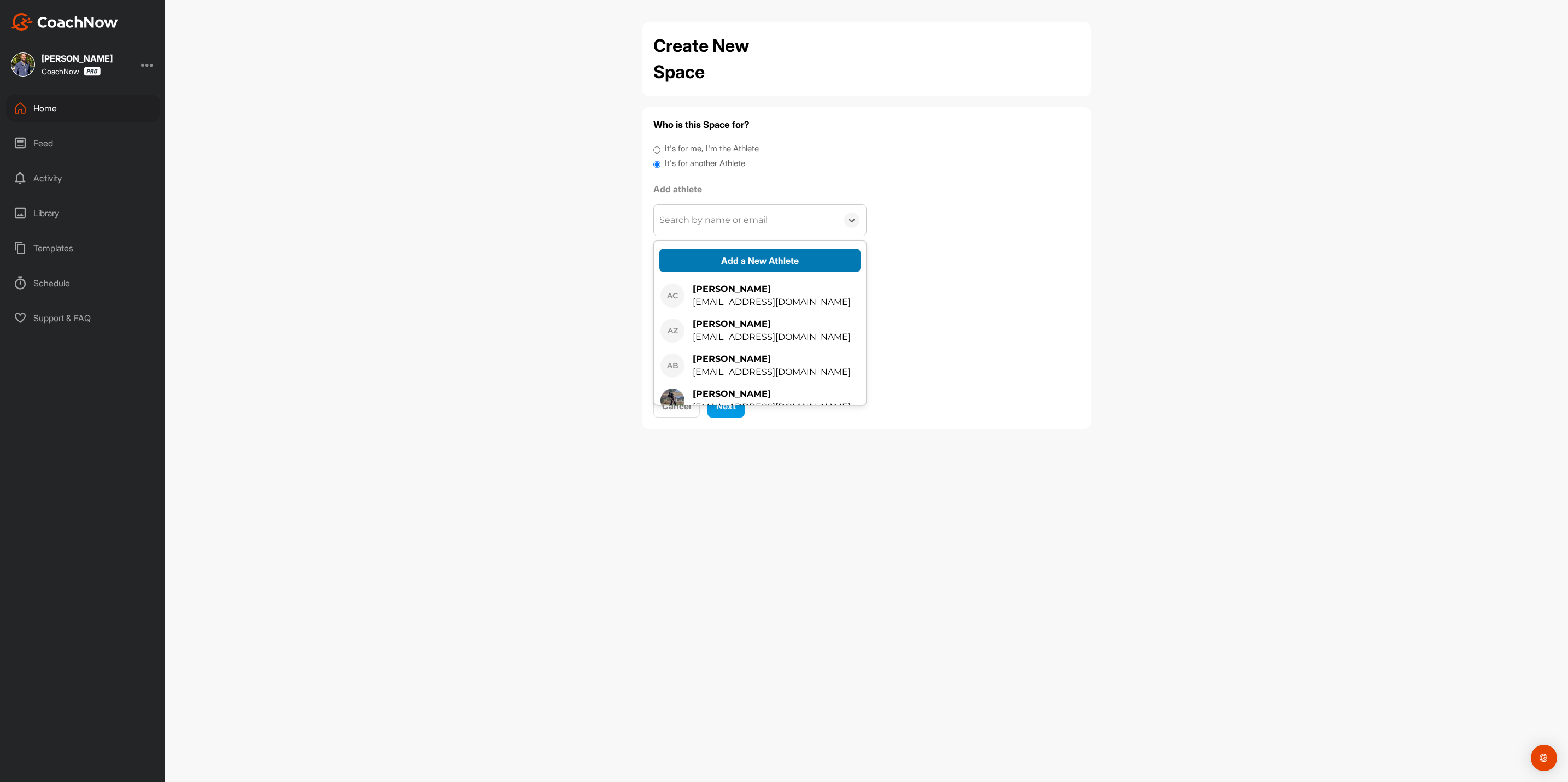
click at [716, 258] on button "Add a New Athlete" at bounding box center [760, 260] width 201 height 23
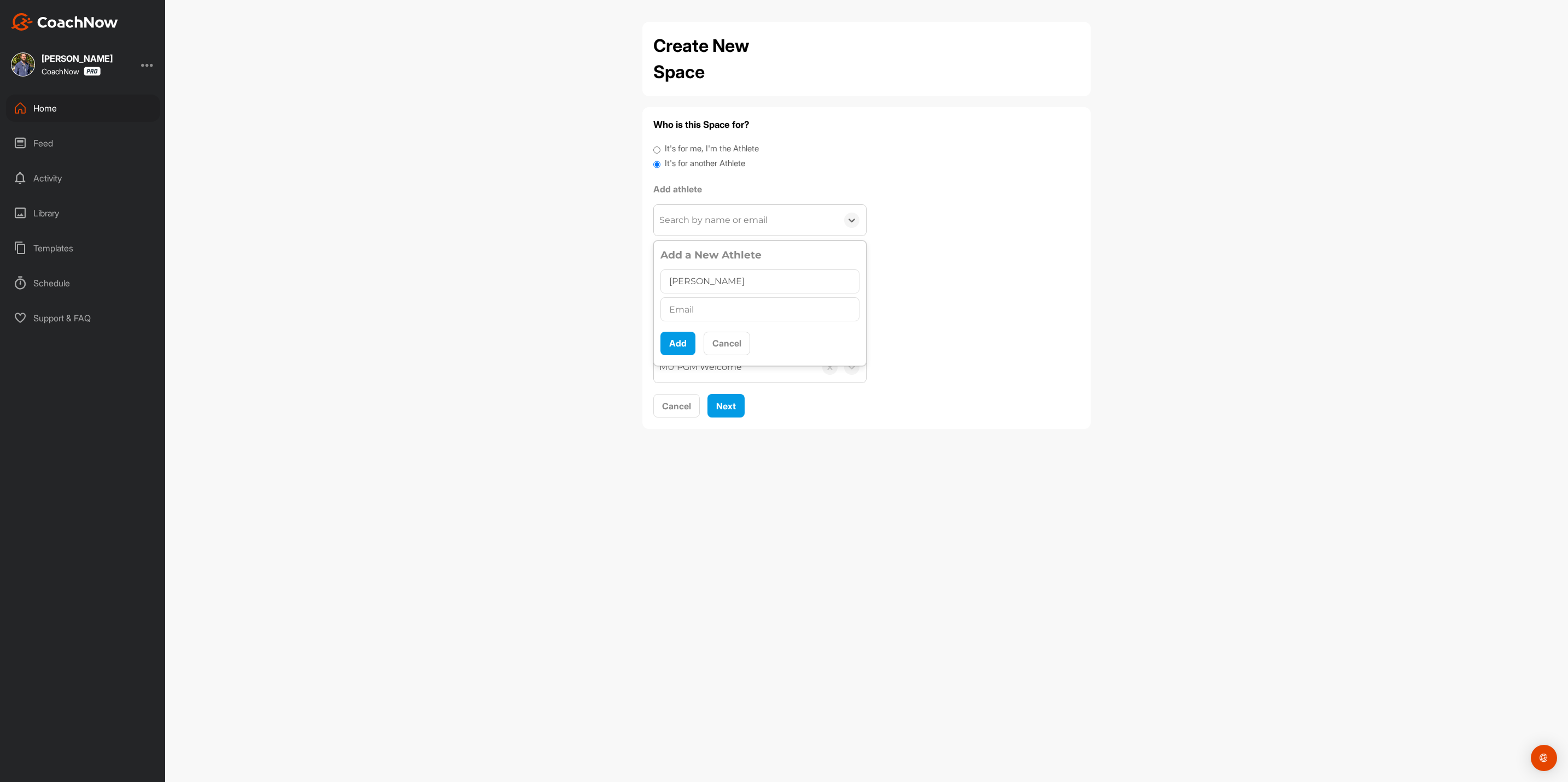
type input "[PERSON_NAME]"
type input "[EMAIL_ADDRESS][DOMAIN_NAME]"
click at [689, 347] on button "Add" at bounding box center [678, 343] width 35 height 23
click at [735, 385] on span "Next" at bounding box center [725, 379] width 19 height 11
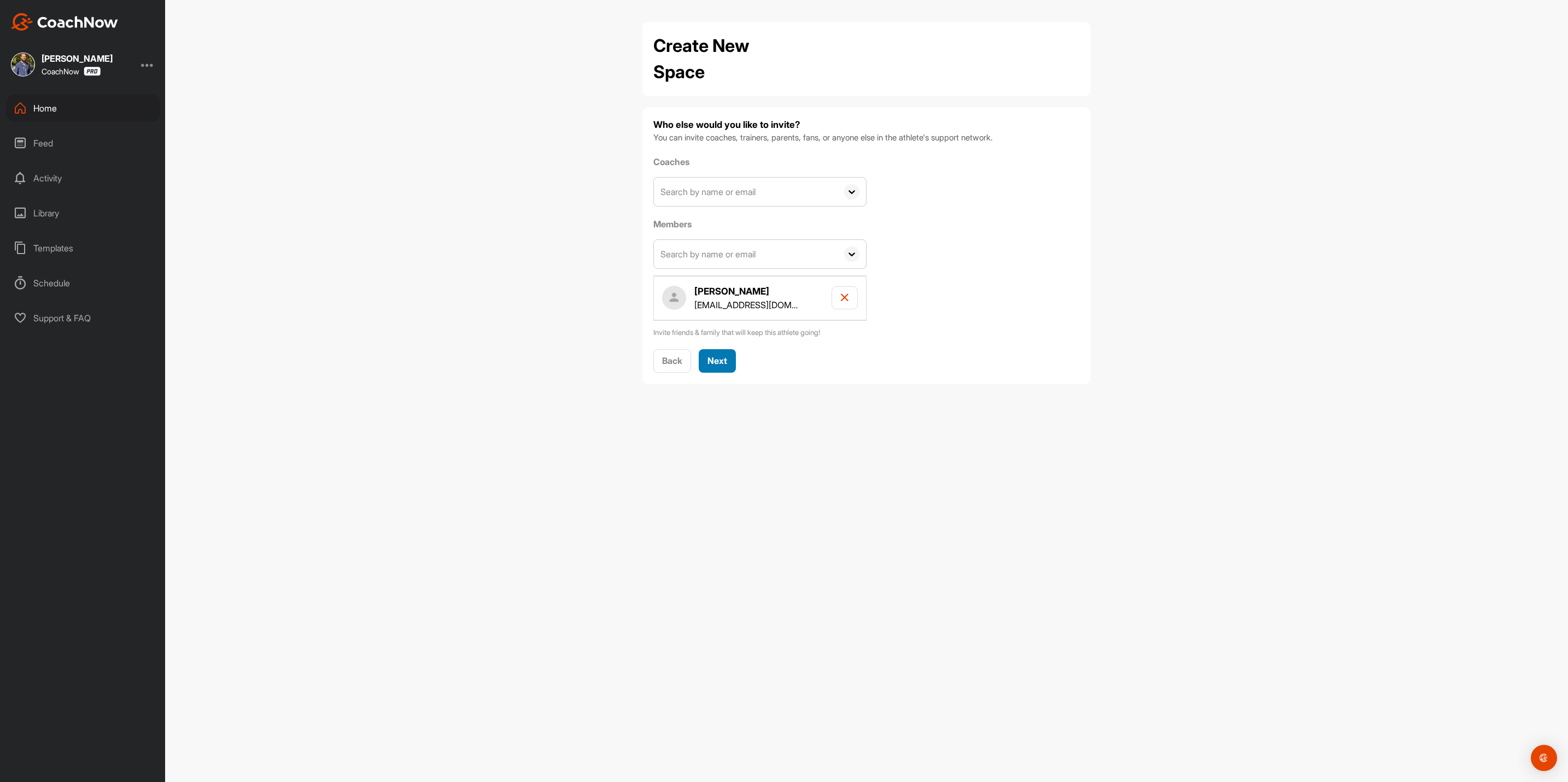
click at [716, 363] on span "Next" at bounding box center [717, 360] width 19 height 11
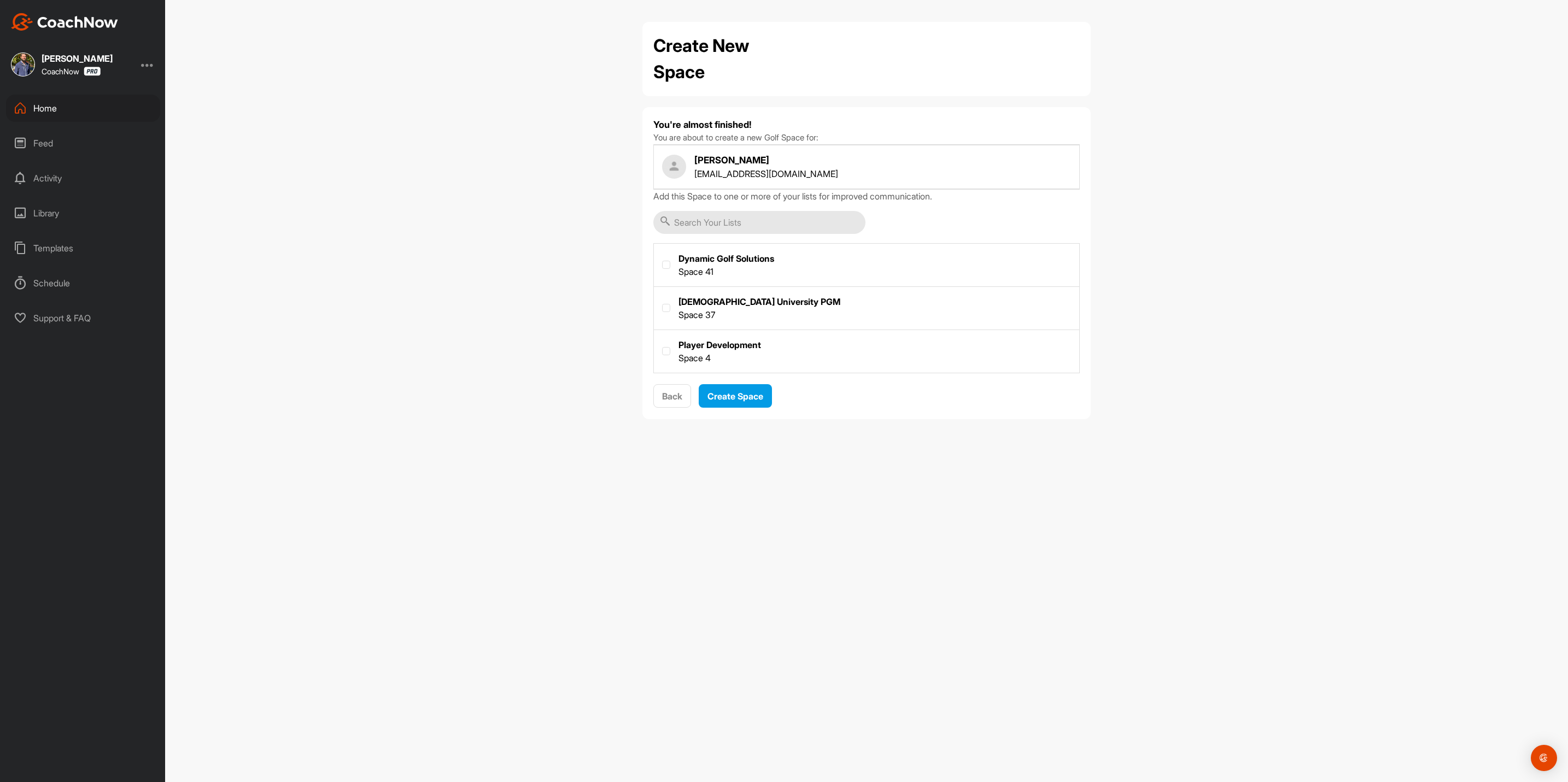
click at [711, 305] on label at bounding box center [866, 307] width 426 height 40
click at [663, 305] on input "checkbox" at bounding box center [662, 304] width 1 height 1
checkbox input "true"
click at [739, 390] on button "Create Space" at bounding box center [735, 396] width 73 height 23
